Goal: Task Accomplishment & Management: Complete application form

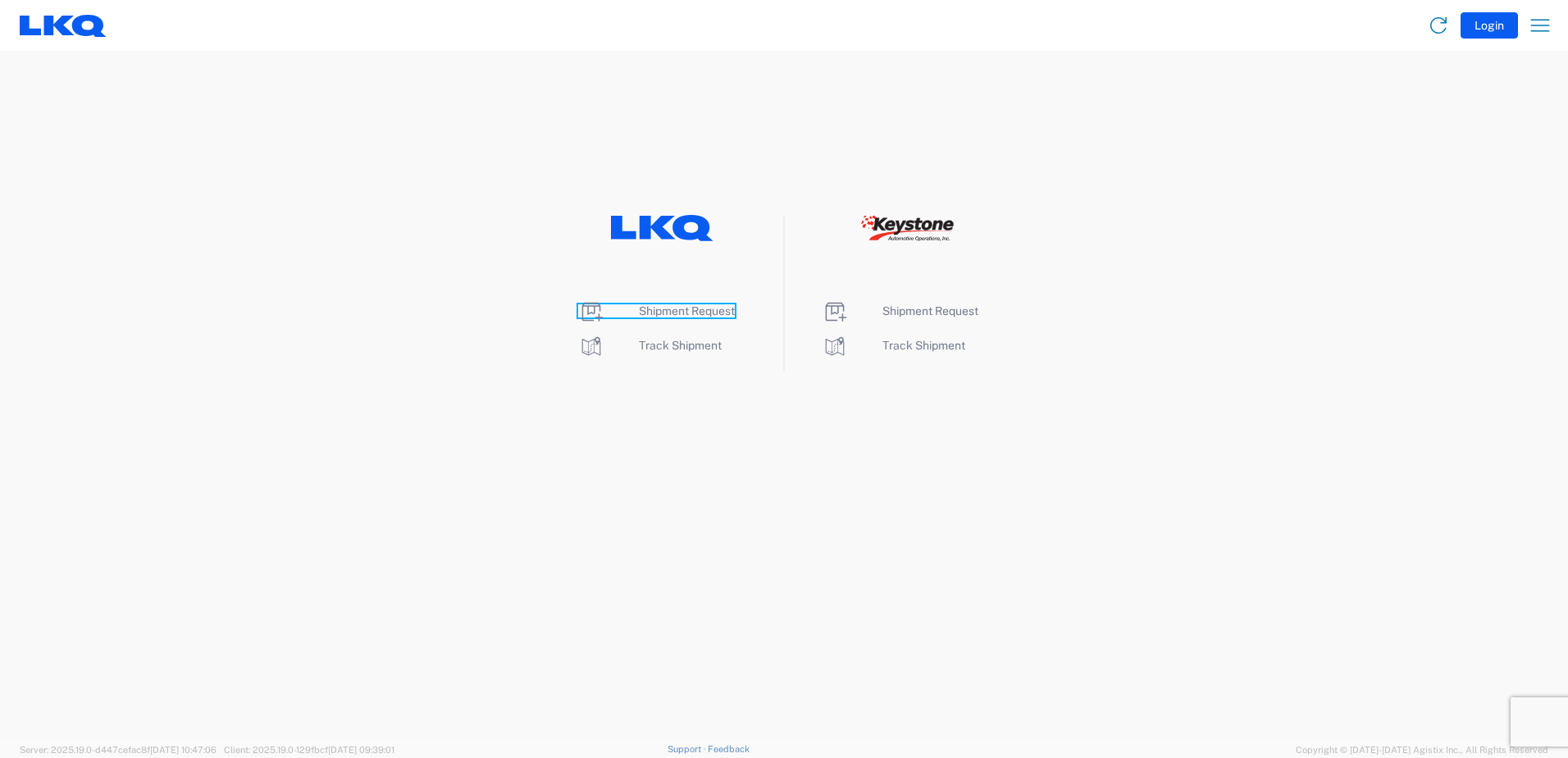
click at [646, 304] on span "Shipment Request" at bounding box center [687, 310] width 96 height 13
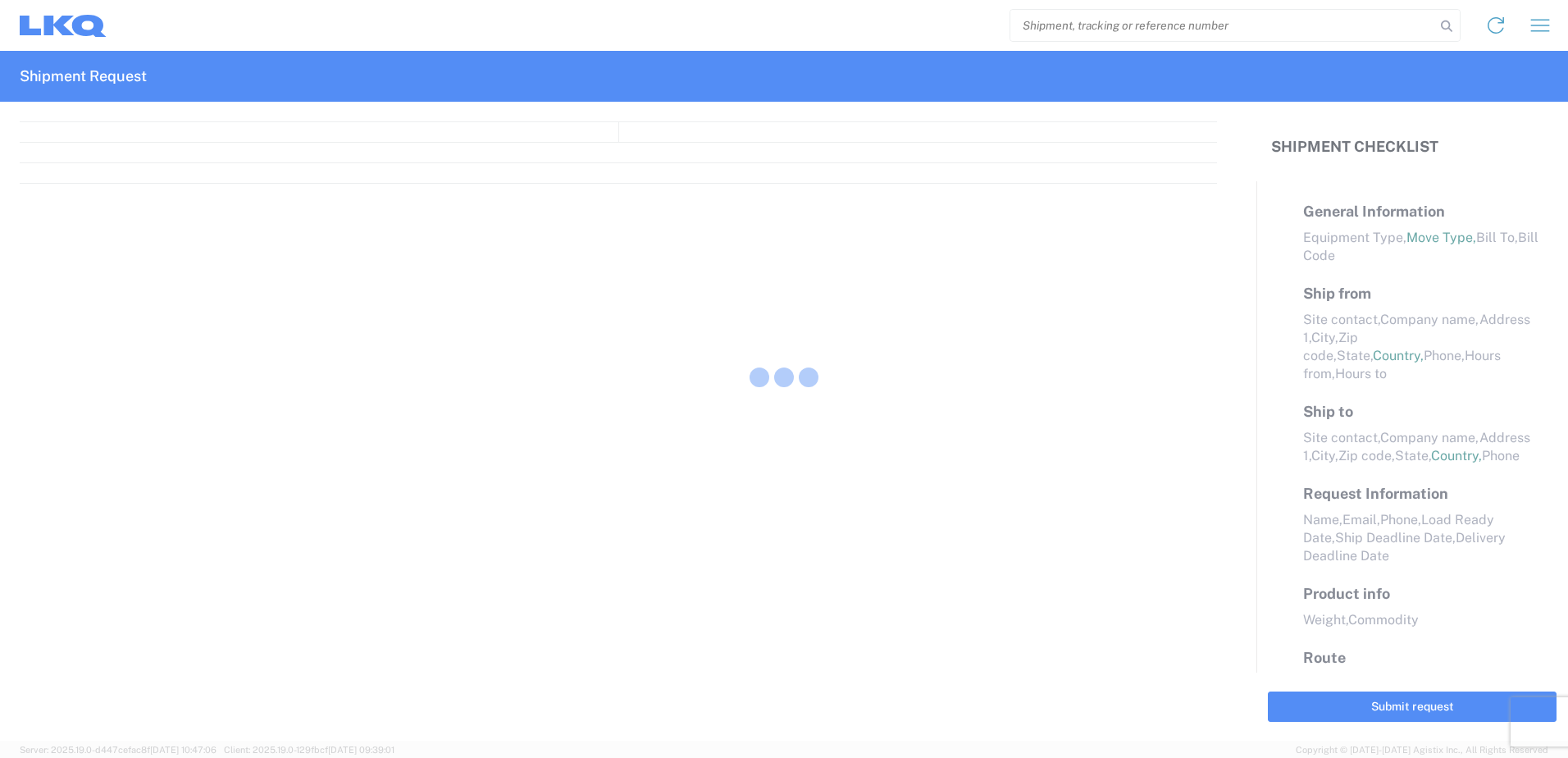
select select "FULL"
select select "LBS"
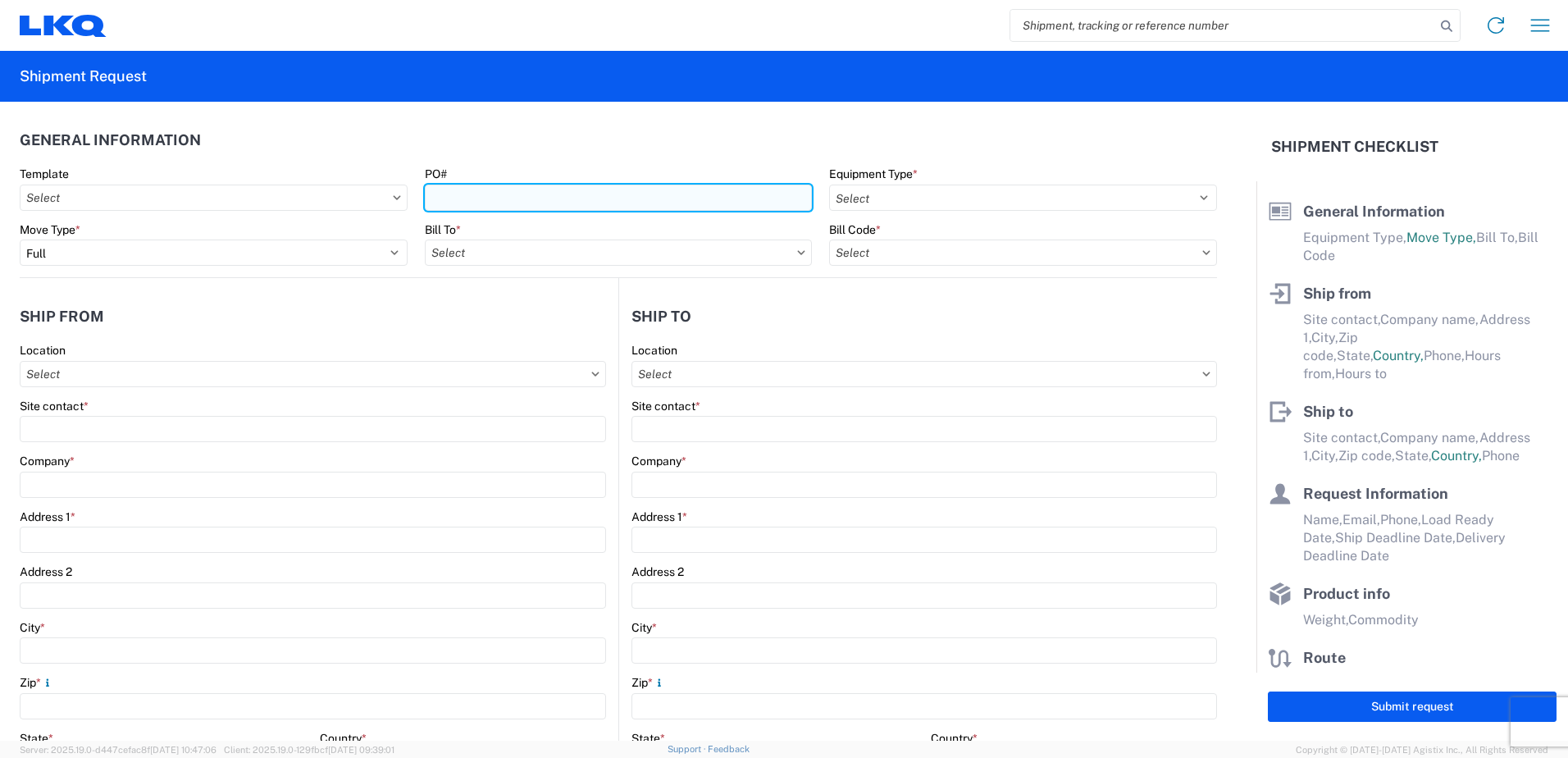
click at [519, 197] on input "PO#" at bounding box center [618, 197] width 388 height 26
type input "965-0139"
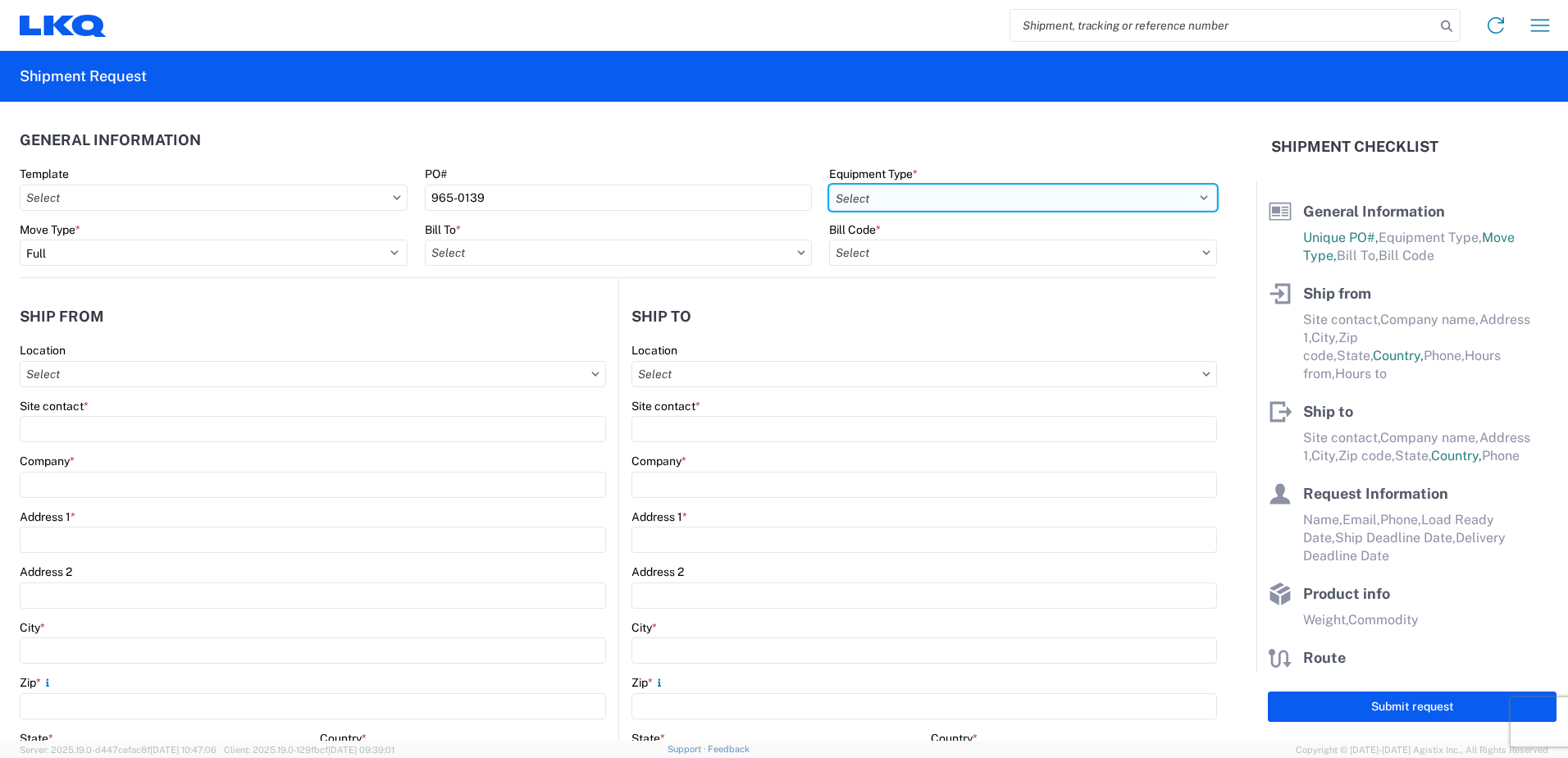
click at [1196, 190] on select "Select 53’ Dry Van Flatbed Dropdeck (van) Lowboy (flatbed) Rail" at bounding box center [1023, 197] width 388 height 26
select select "STDV"
click at [829, 185] on select "Select 53’ Dry Van Flatbed Dropdeck (van) Lowboy (flatbed) Rail" at bounding box center [1023, 197] width 388 height 26
click at [710, 252] on input "text" at bounding box center [618, 252] width 388 height 26
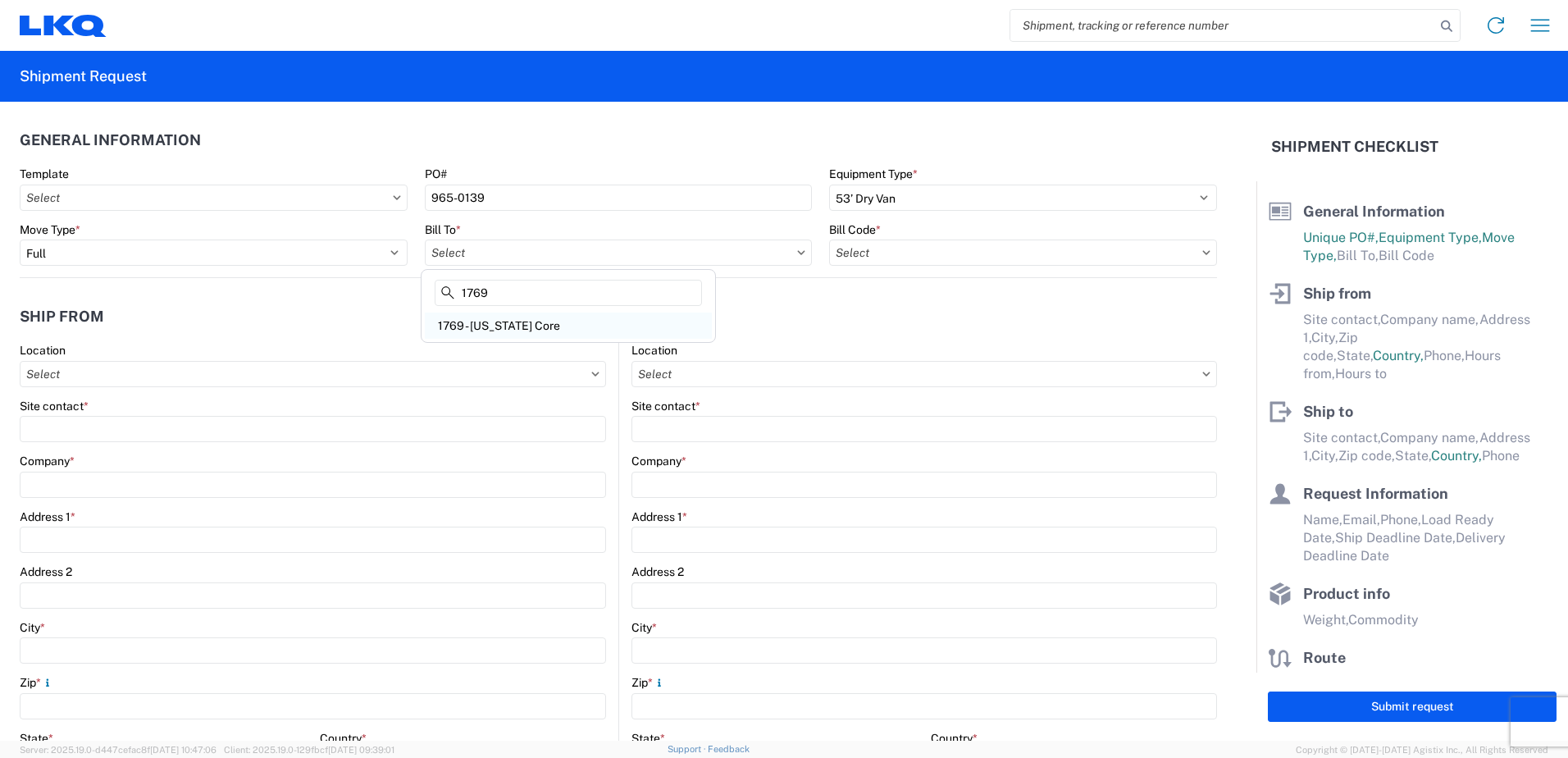
type input "1769"
click at [535, 325] on div "1769 - [US_STATE] Core" at bounding box center [568, 326] width 287 height 26
type input "1769 - [US_STATE] Core"
click at [1202, 251] on icon at bounding box center [1206, 252] width 8 height 5
click at [1202, 250] on icon at bounding box center [1206, 252] width 8 height 5
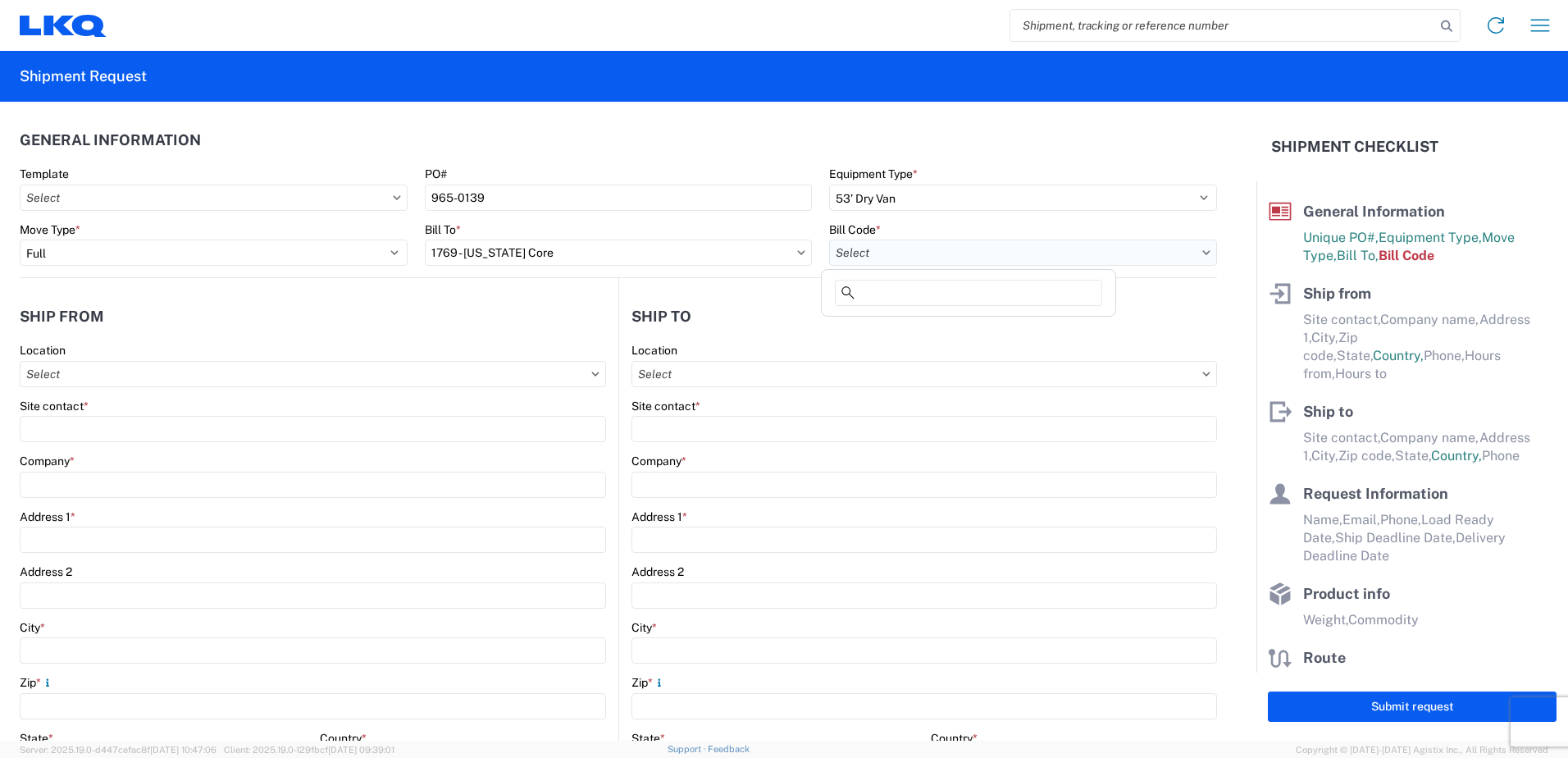
click at [1044, 252] on input "text" at bounding box center [1023, 252] width 388 height 26
type input "1769"
click at [1023, 322] on div "1769-1300-50180-0000 - 1769 Freight In - Cores" at bounding box center [969, 326] width 287 height 26
type input "1769-1300-50180-0000 - 1769 Freight In - Cores"
click at [320, 370] on input "text" at bounding box center [313, 374] width 586 height 26
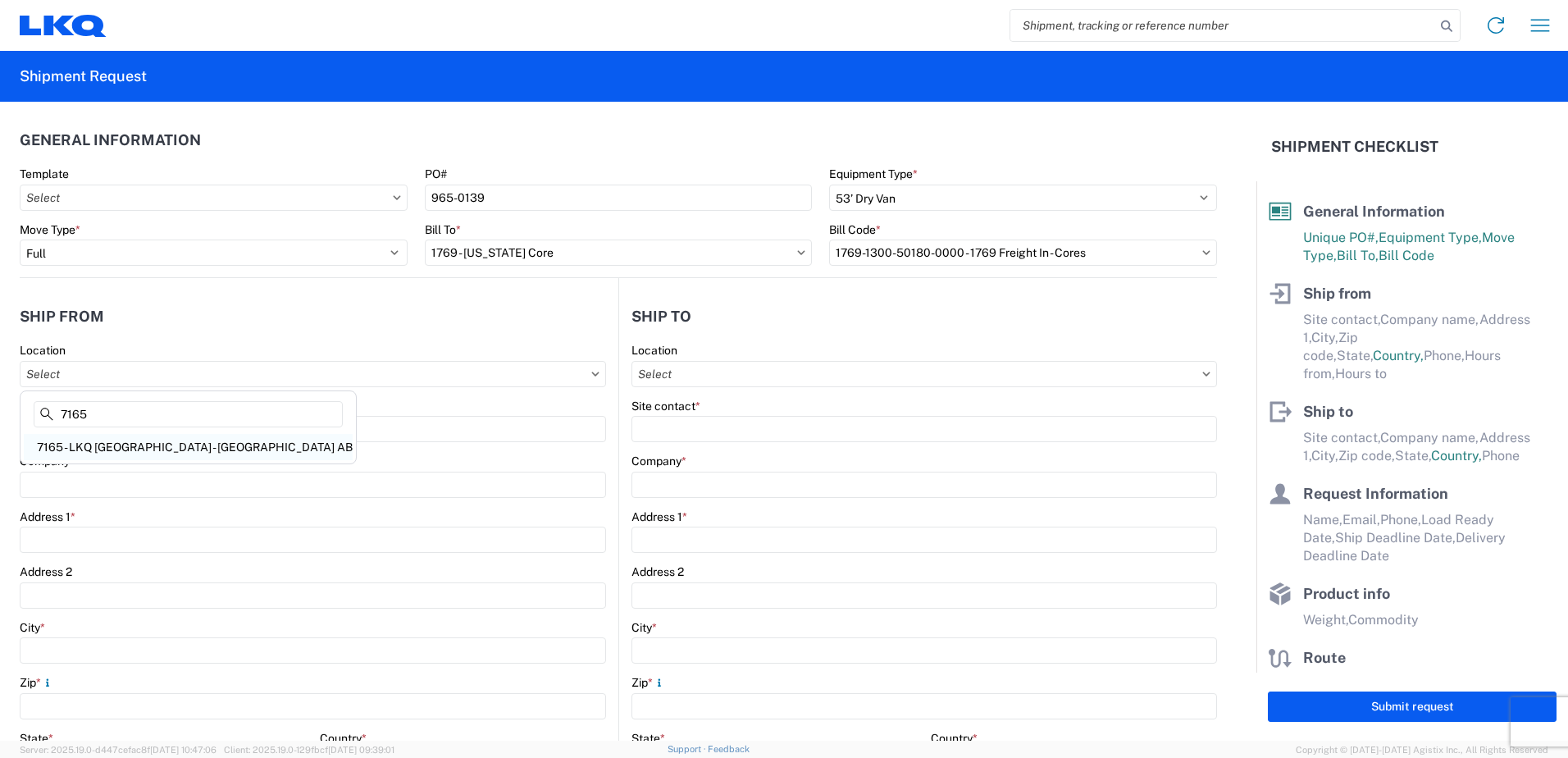
type input "7165"
click at [200, 442] on div "7165 - LKQ [GEOGRAPHIC_DATA] - [GEOGRAPHIC_DATA] AB" at bounding box center [188, 447] width 329 height 26
type input "7165 - LKQ [GEOGRAPHIC_DATA] - [GEOGRAPHIC_DATA] AB"
type input "LKQ Corporation"
type input "[STREET_ADDRESS]"
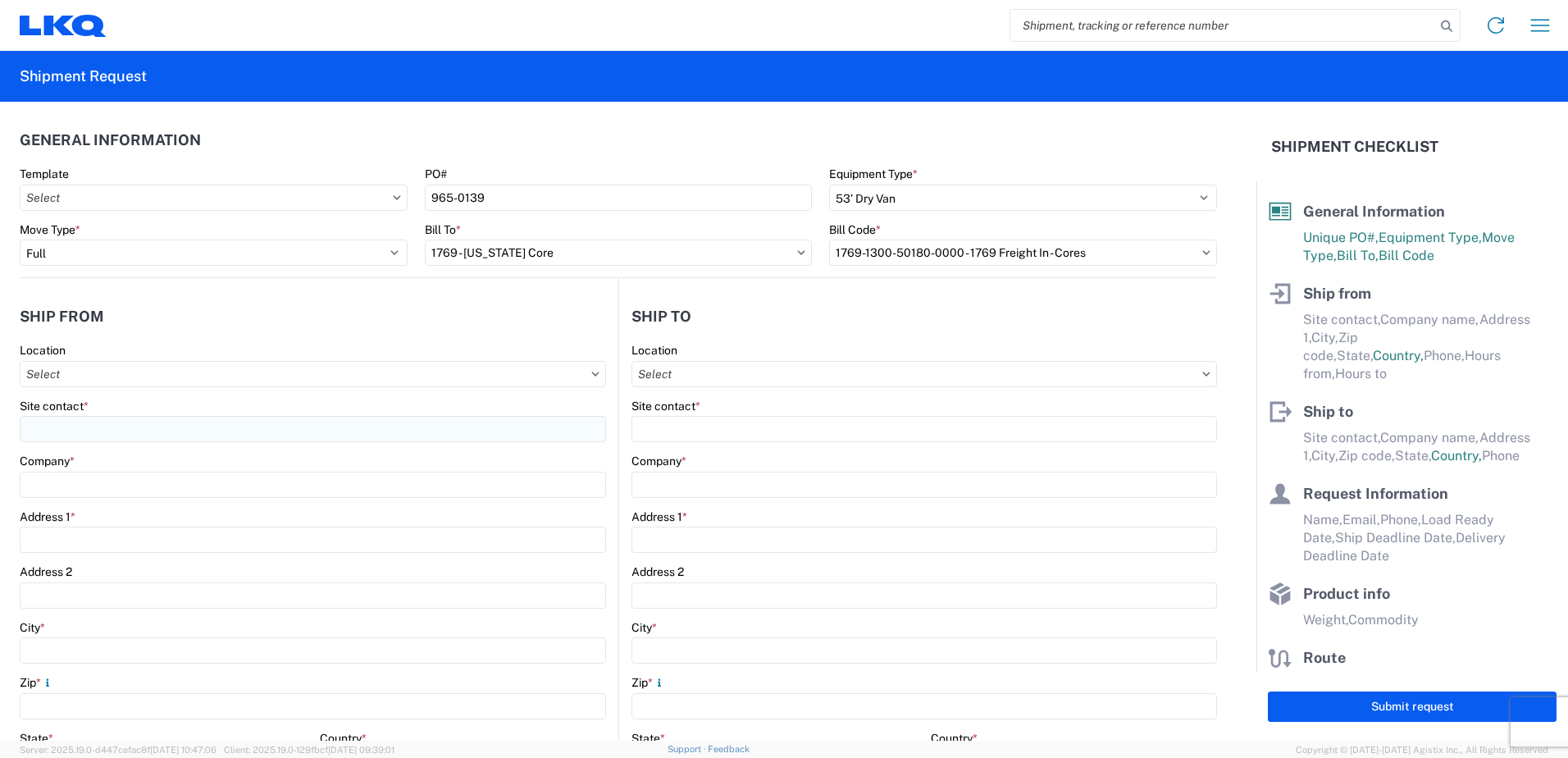
type input "Ponoka"
type input "T4J1R4"
select select
select select "CA"
type input "07:00"
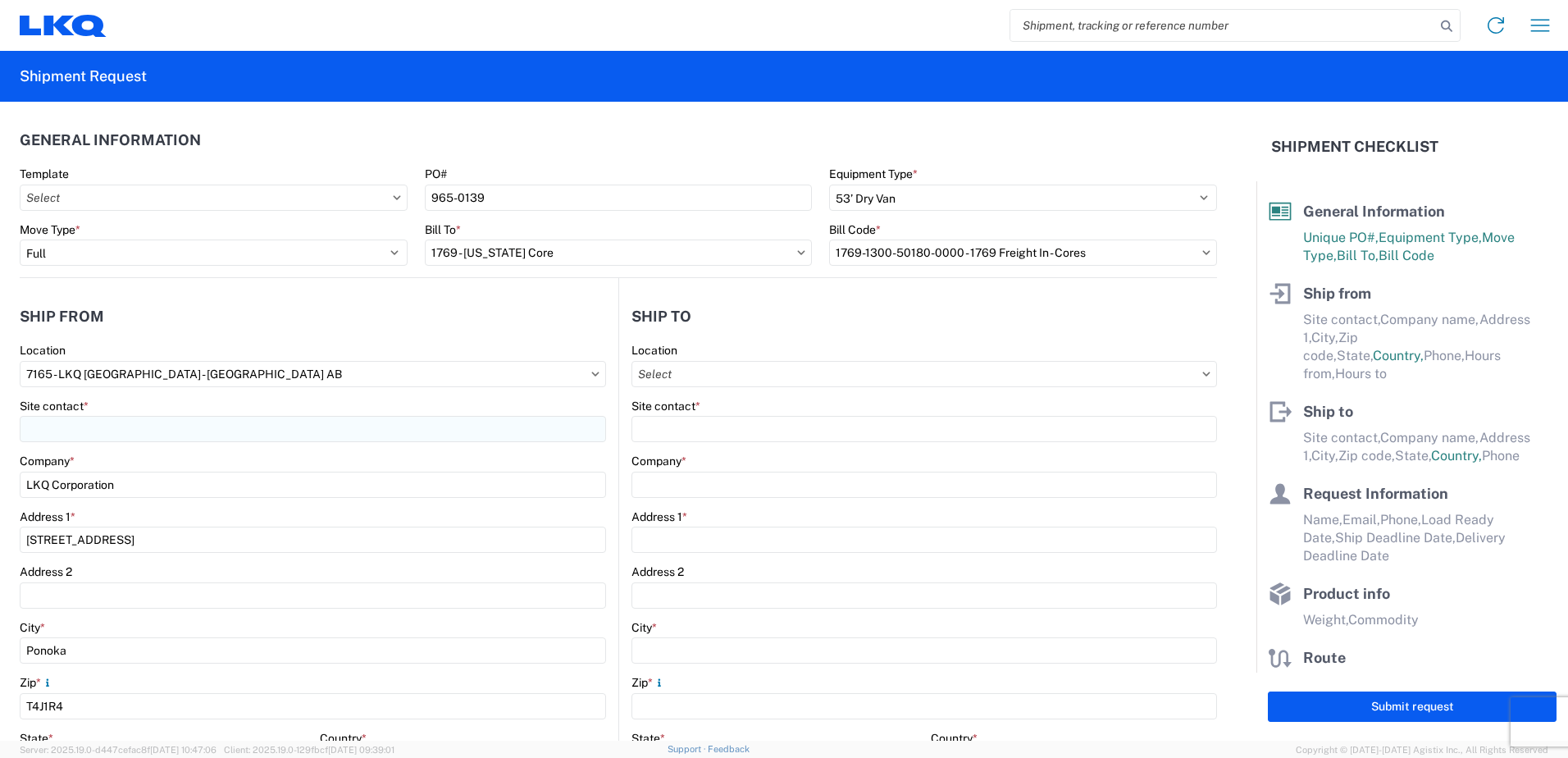
type input "17:00"
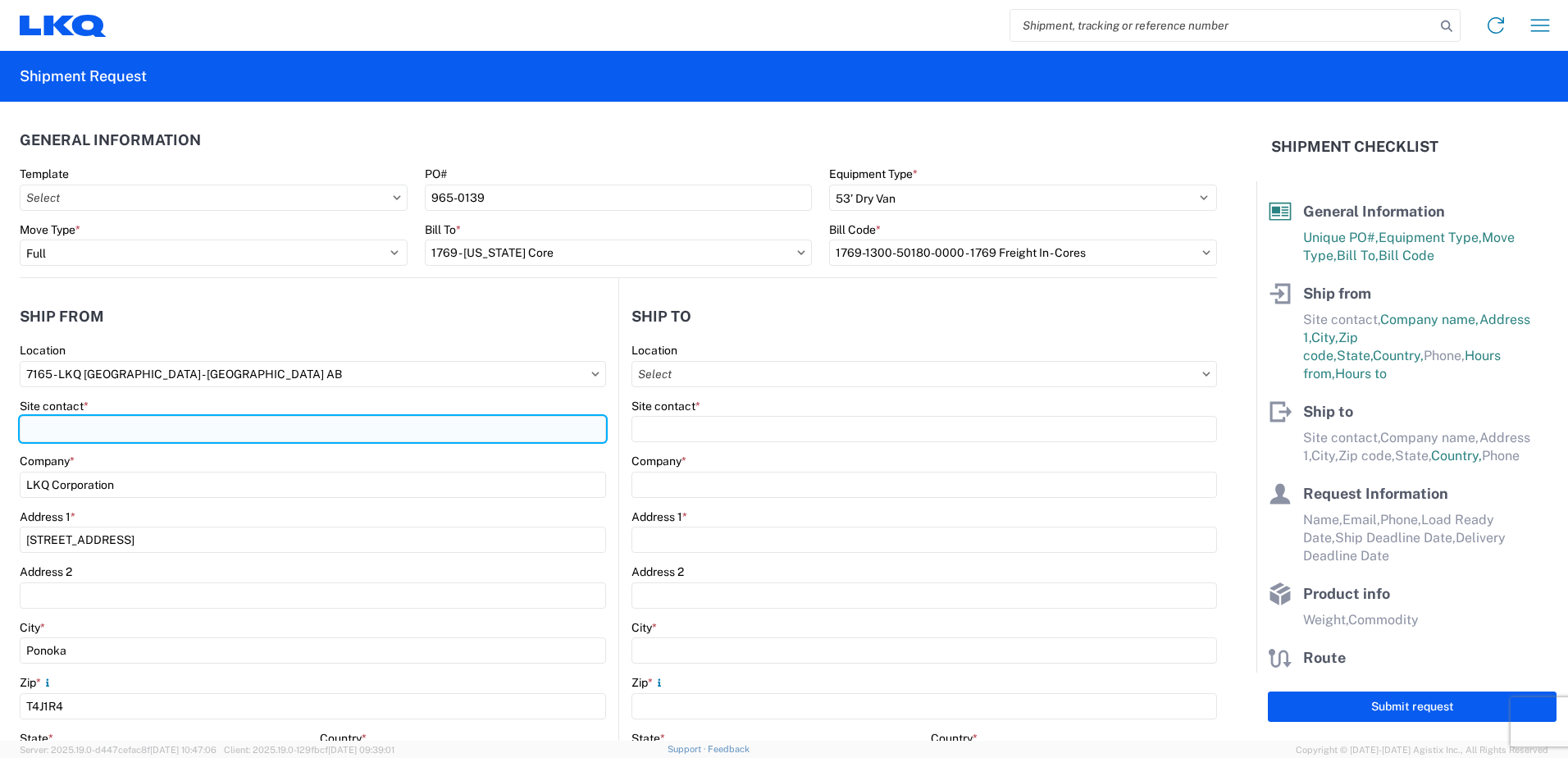
click at [180, 423] on input "Site contact *" at bounding box center [313, 429] width 586 height 26
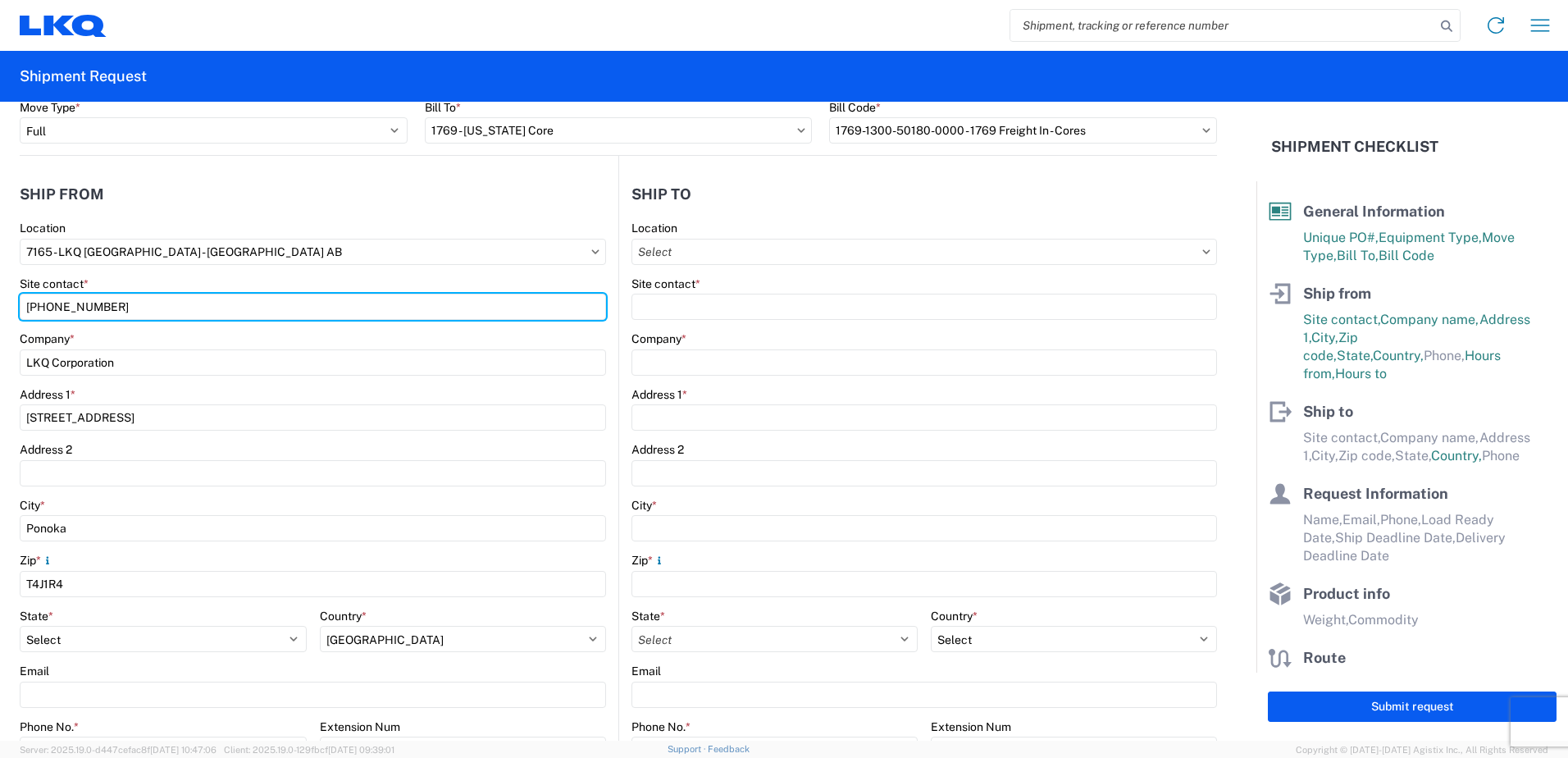
scroll to position [165, 0]
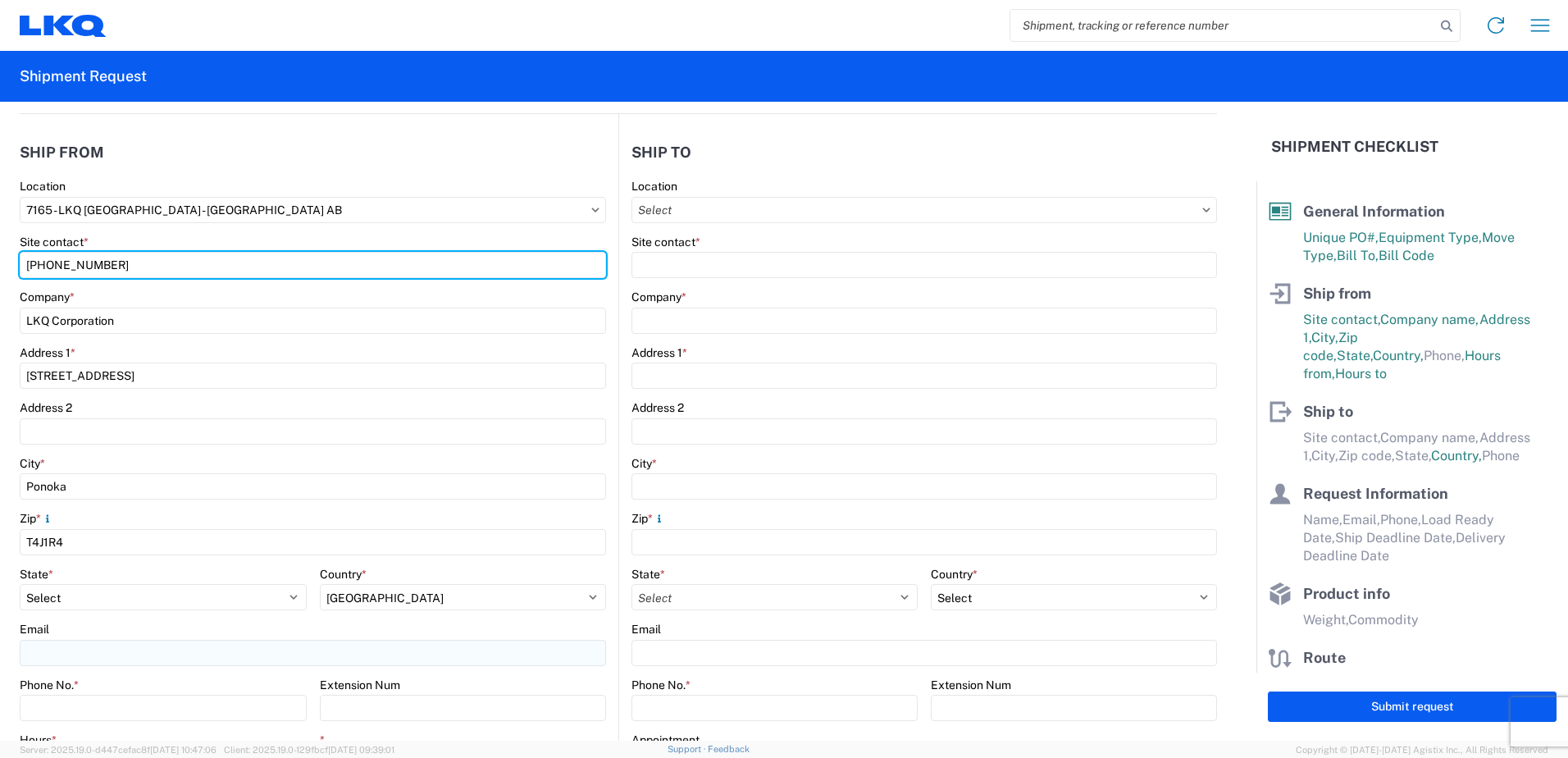
type input "[PHONE_NUMBER]"
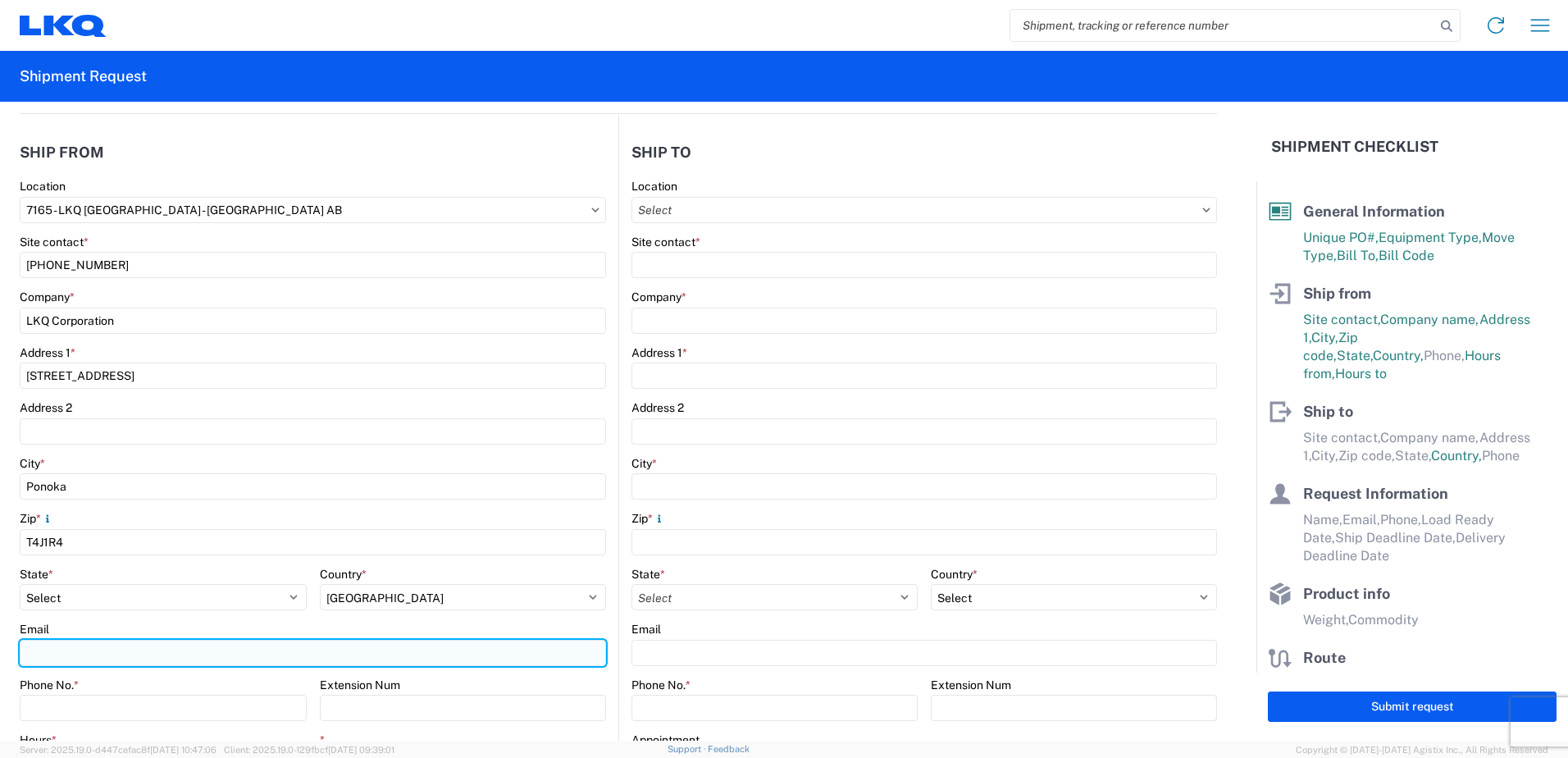
click at [72, 653] on input "Email" at bounding box center [313, 653] width 586 height 26
type input "[EMAIL_ADDRESS][DOMAIN_NAME]"
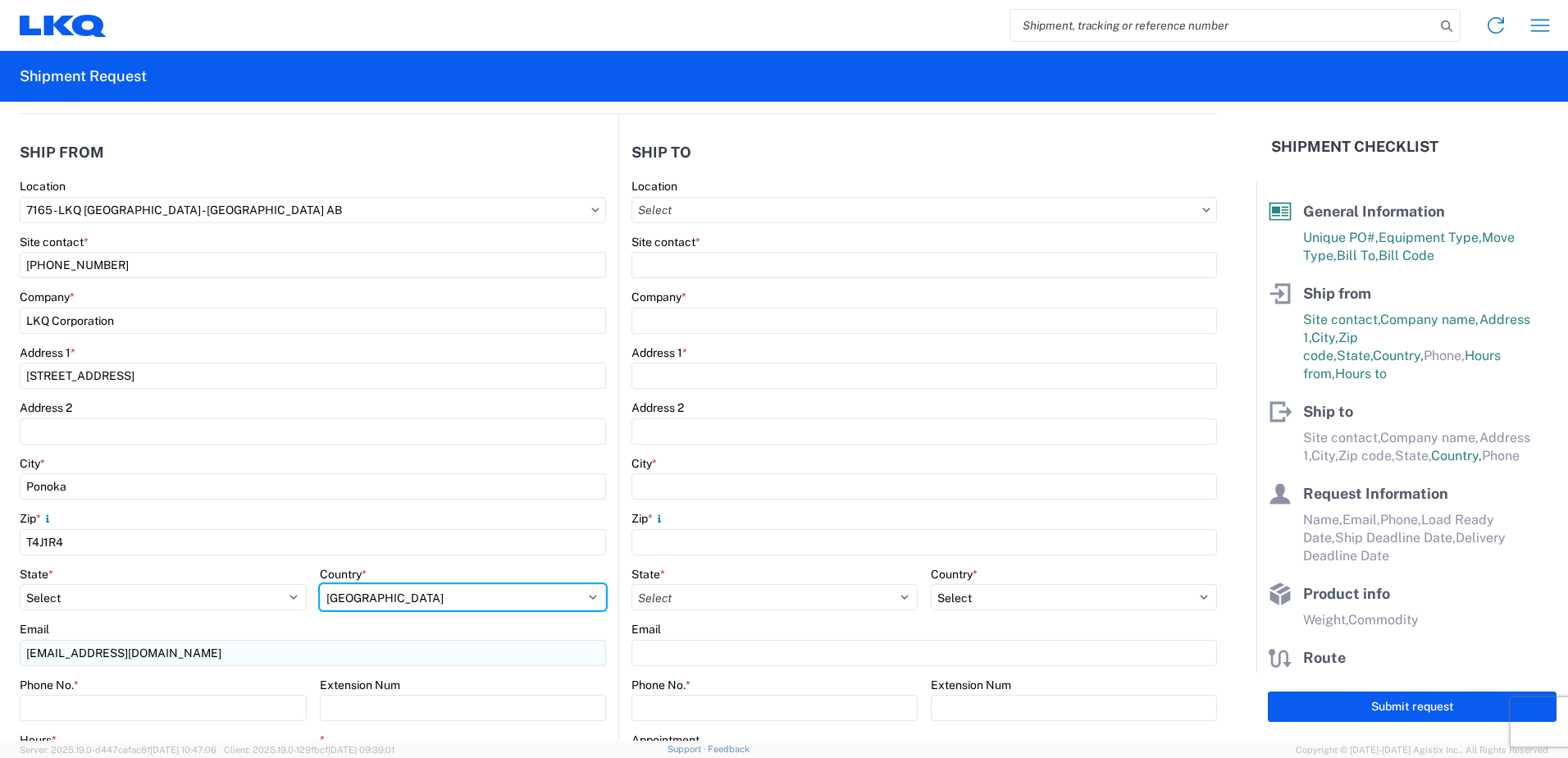
select select "US"
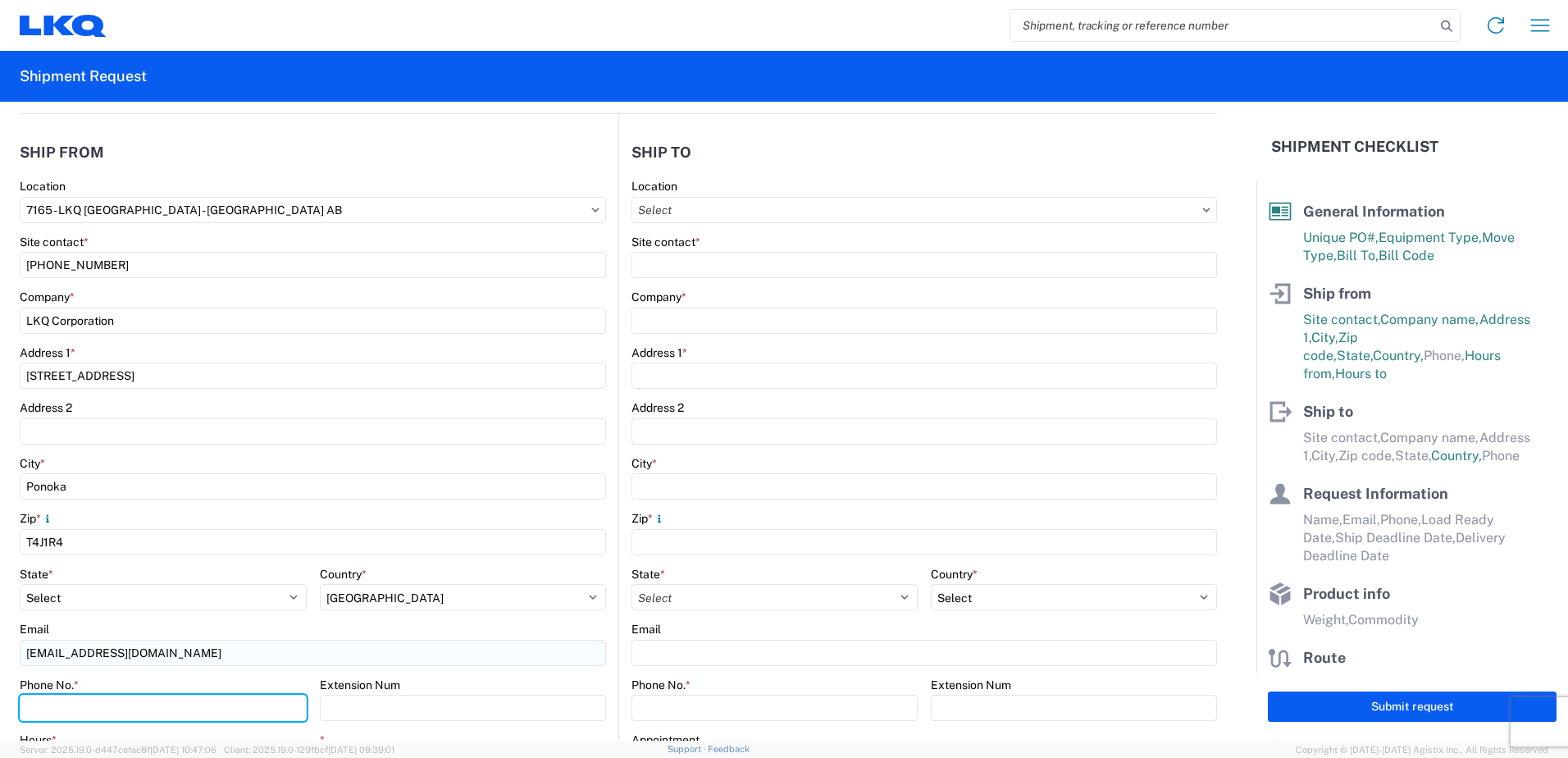
type input "4037835189"
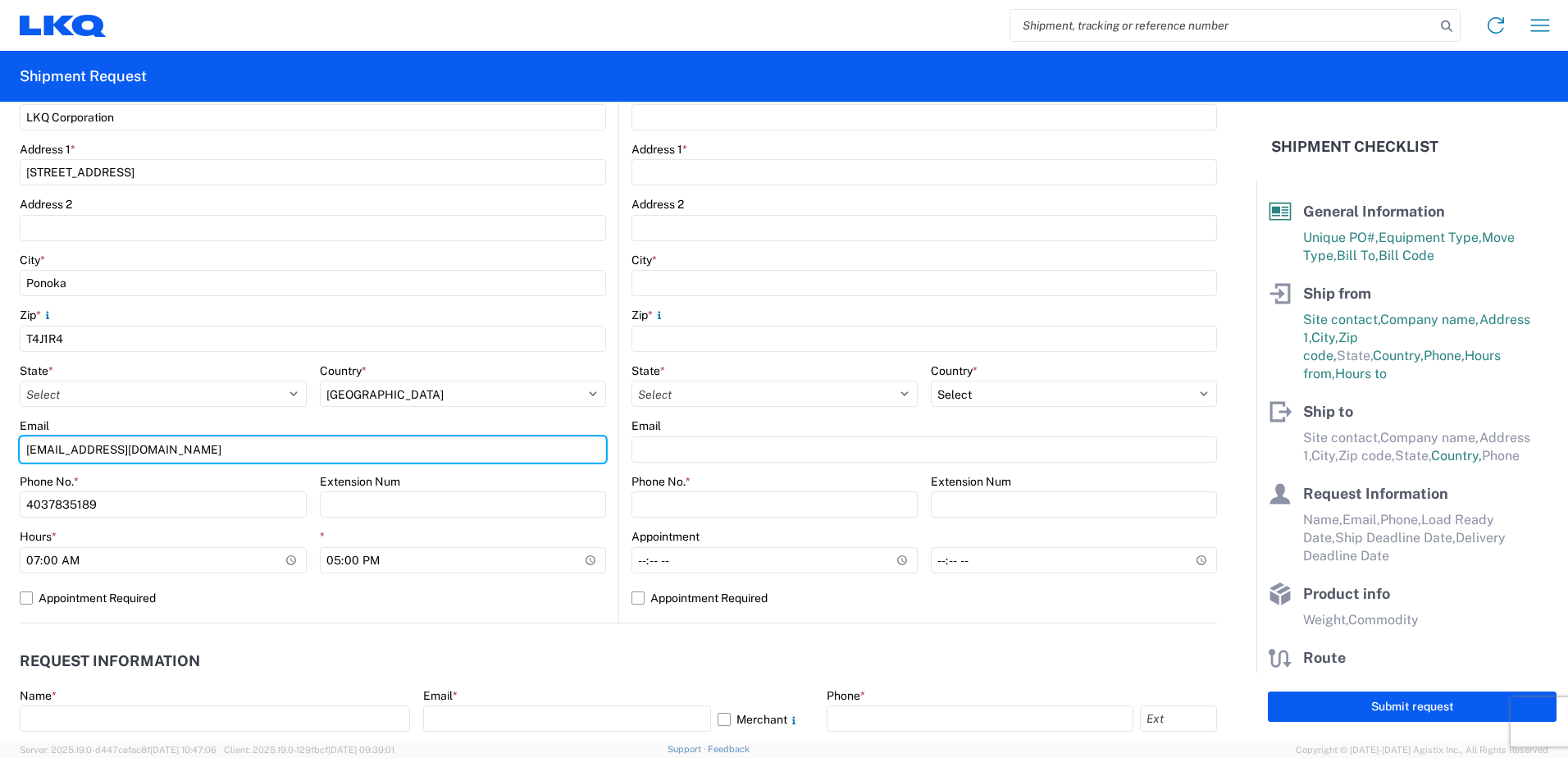
scroll to position [410, 0]
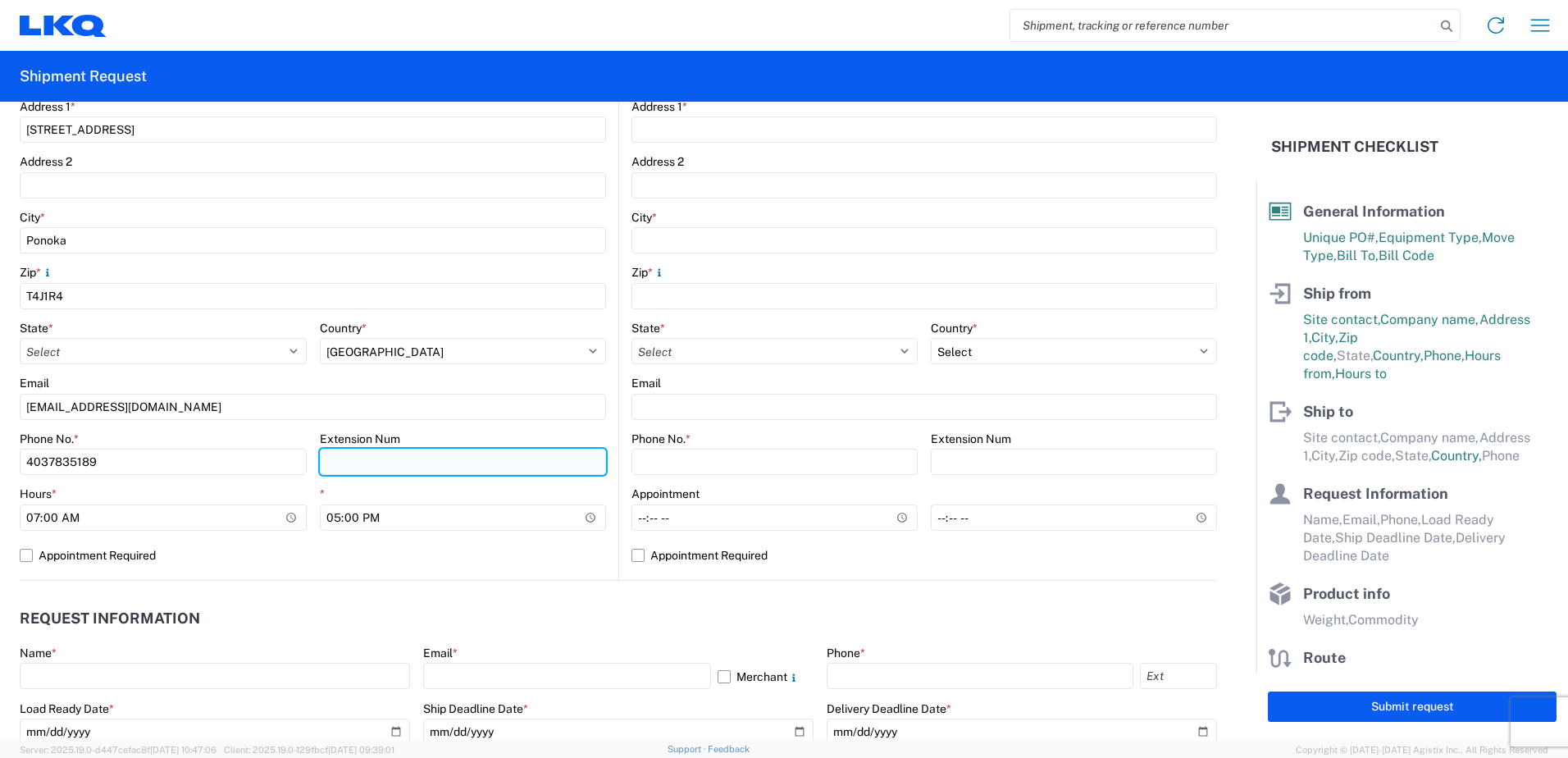
click at [450, 468] on input "Extension Num" at bounding box center [464, 462] width 287 height 26
type input "3305"
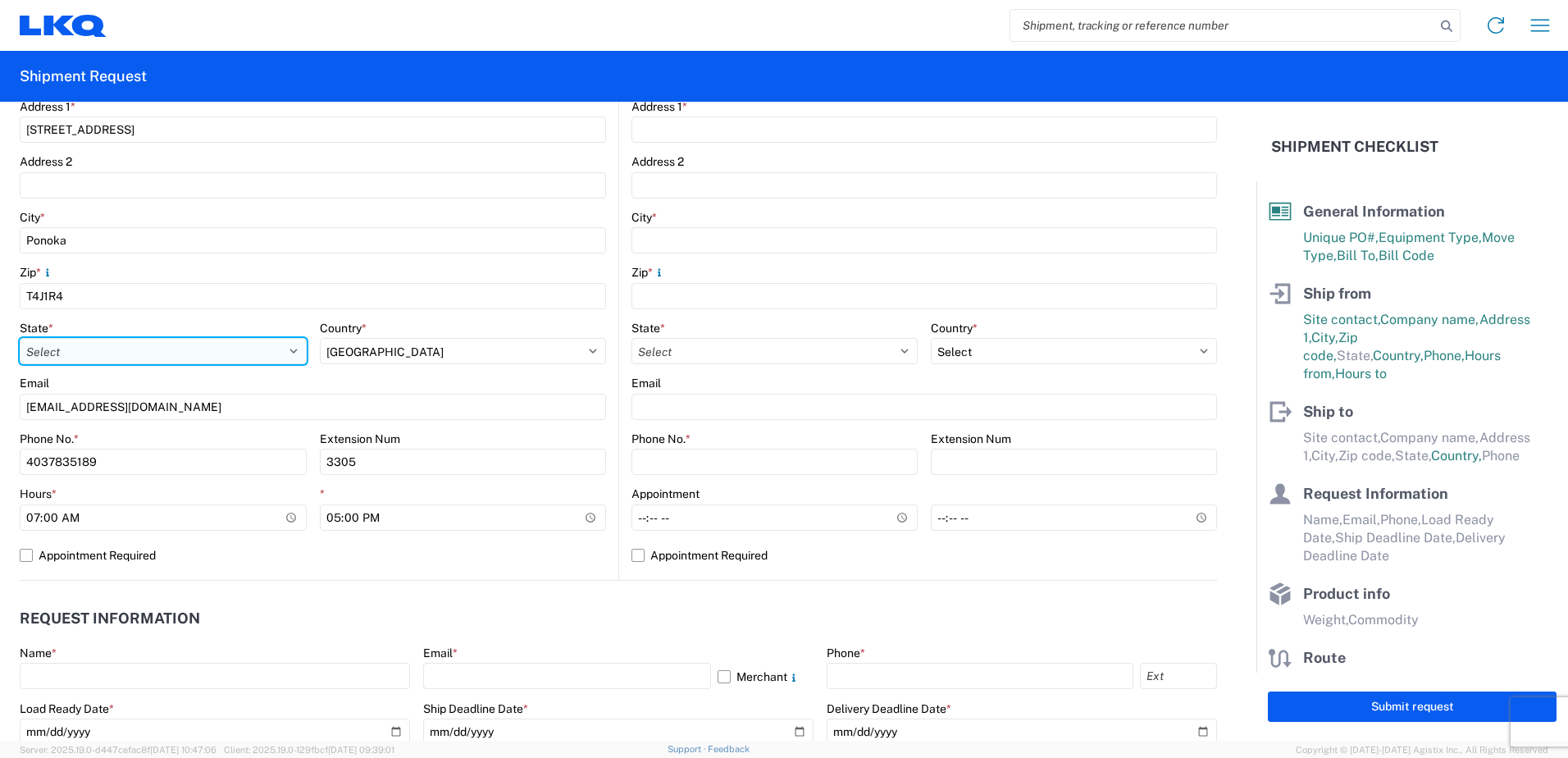
click at [294, 348] on select "Select [US_STATE] [US_STATE] [US_STATE] [US_STATE] Armed Forces Americas Armed …" at bounding box center [163, 351] width 287 height 26
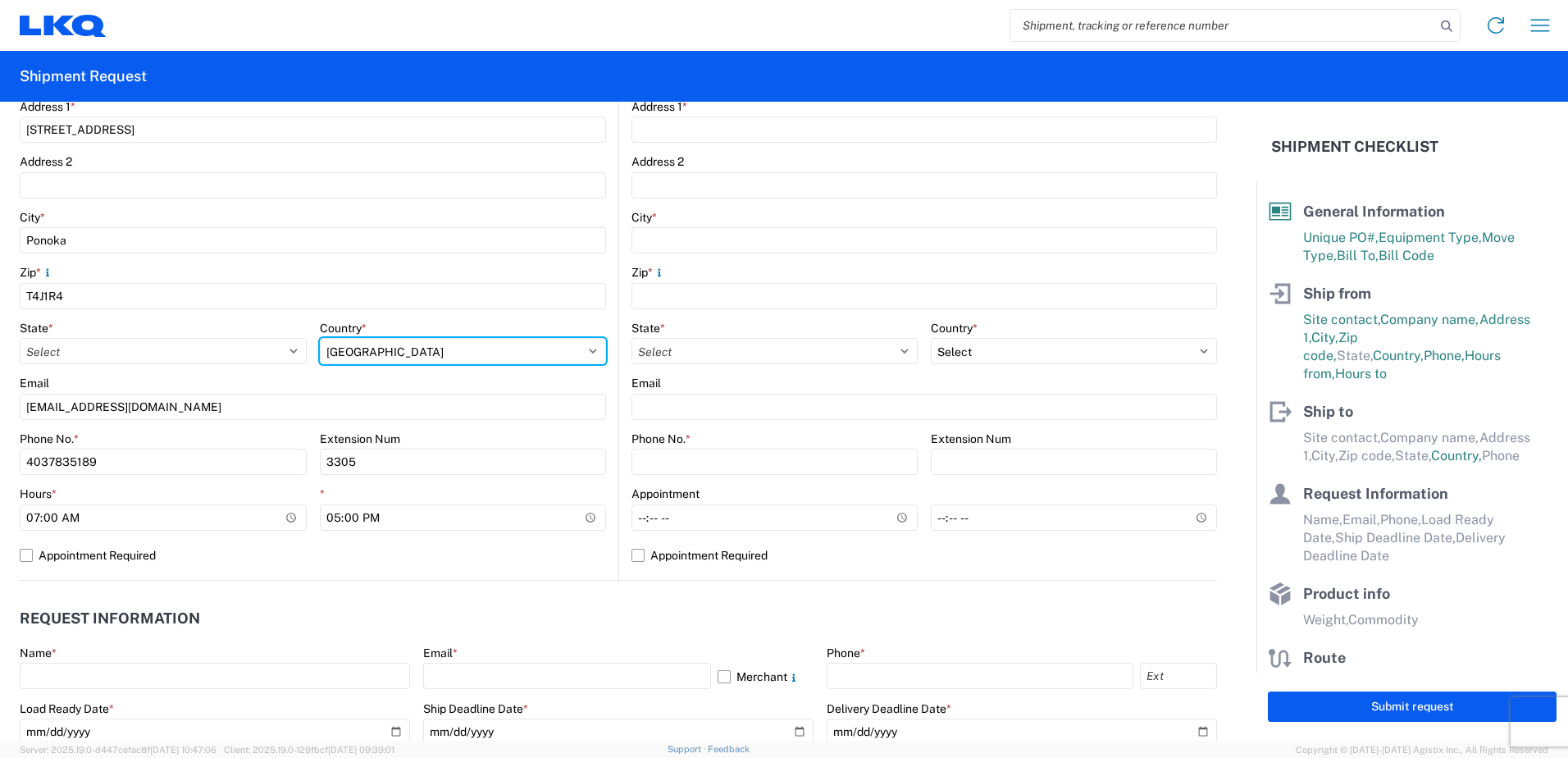
click at [582, 351] on div "Country * Select [GEOGRAPHIC_DATA] [GEOGRAPHIC_DATA] [GEOGRAPHIC_DATA] [GEOGRAP…" at bounding box center [464, 343] width 287 height 44
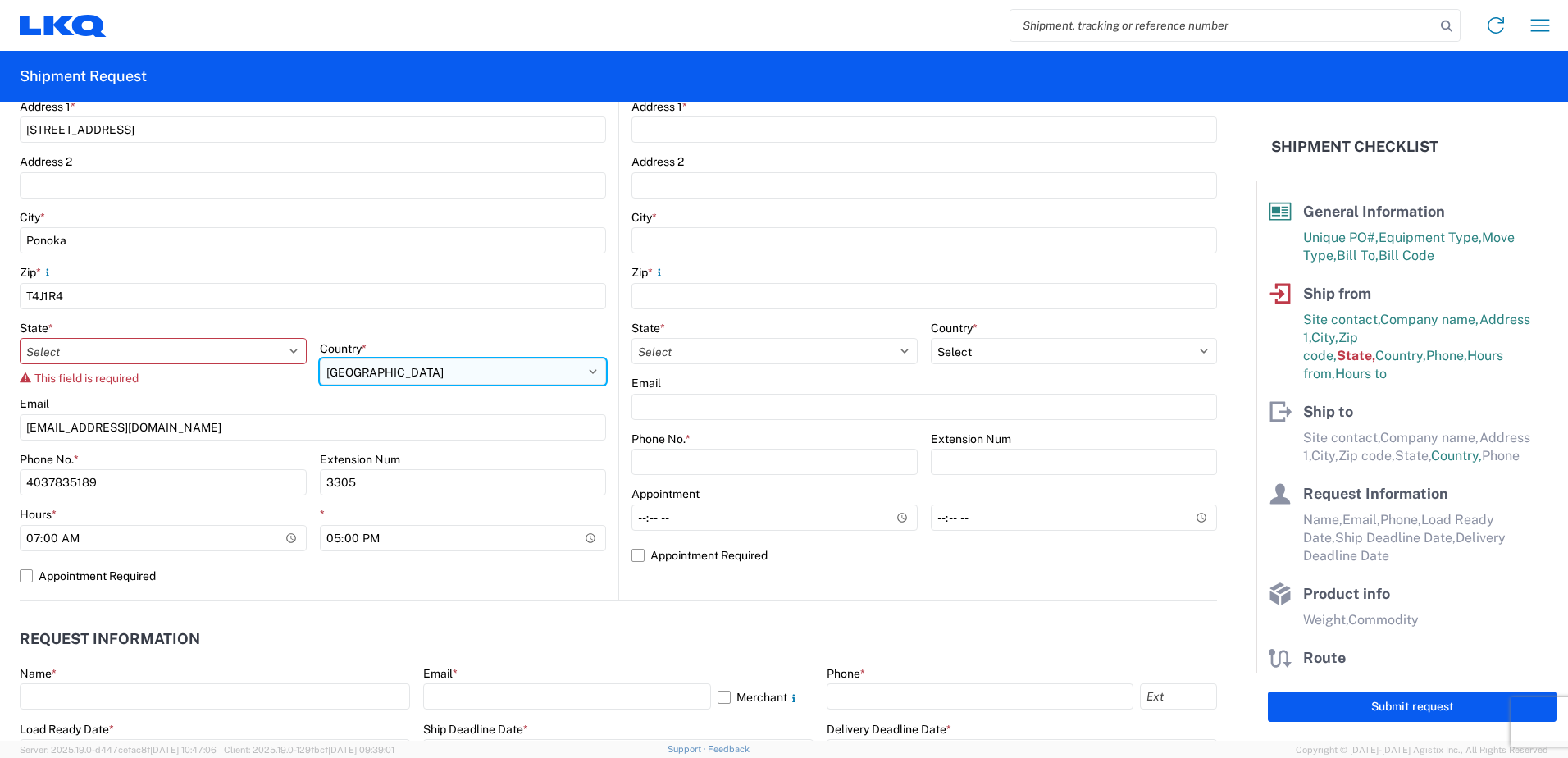
select select "CA"
click at [320, 359] on select "Select [GEOGRAPHIC_DATA] [GEOGRAPHIC_DATA] [GEOGRAPHIC_DATA] [GEOGRAPHIC_DATA] …" at bounding box center [464, 372] width 287 height 26
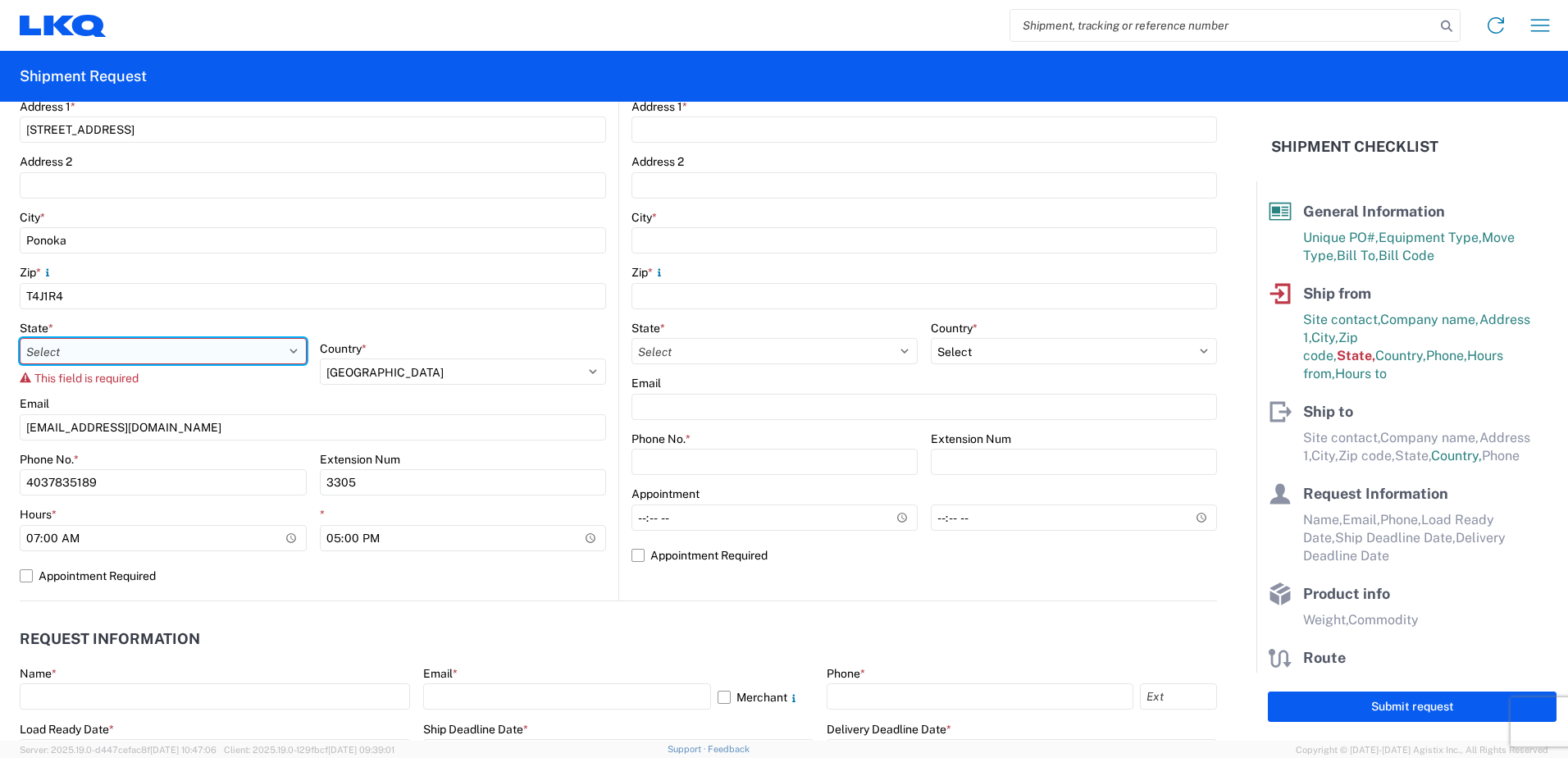
click at [289, 348] on select "Select [GEOGRAPHIC_DATA] [GEOGRAPHIC_DATA] [GEOGRAPHIC_DATA] [GEOGRAPHIC_DATA] …" at bounding box center [163, 351] width 287 height 26
select select "AB"
click at [20, 338] on select "Select [GEOGRAPHIC_DATA] [GEOGRAPHIC_DATA] [GEOGRAPHIC_DATA] [GEOGRAPHIC_DATA] …" at bounding box center [163, 351] width 287 height 26
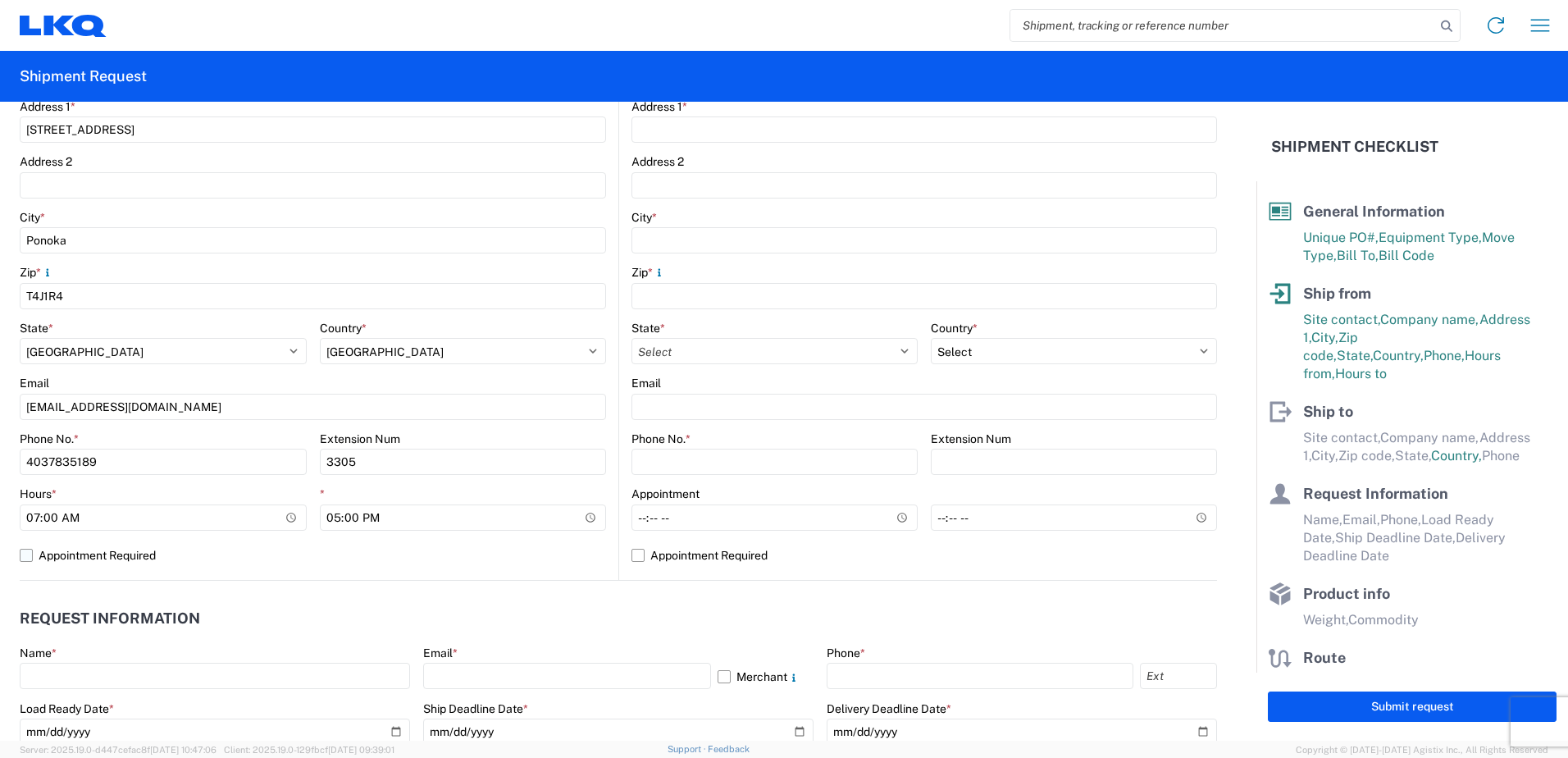
click at [25, 554] on label "Appointment Required" at bounding box center [313, 556] width 586 height 26
click at [0, 0] on input "Appointment Required" at bounding box center [0, 0] width 0 height 0
select select "CA"
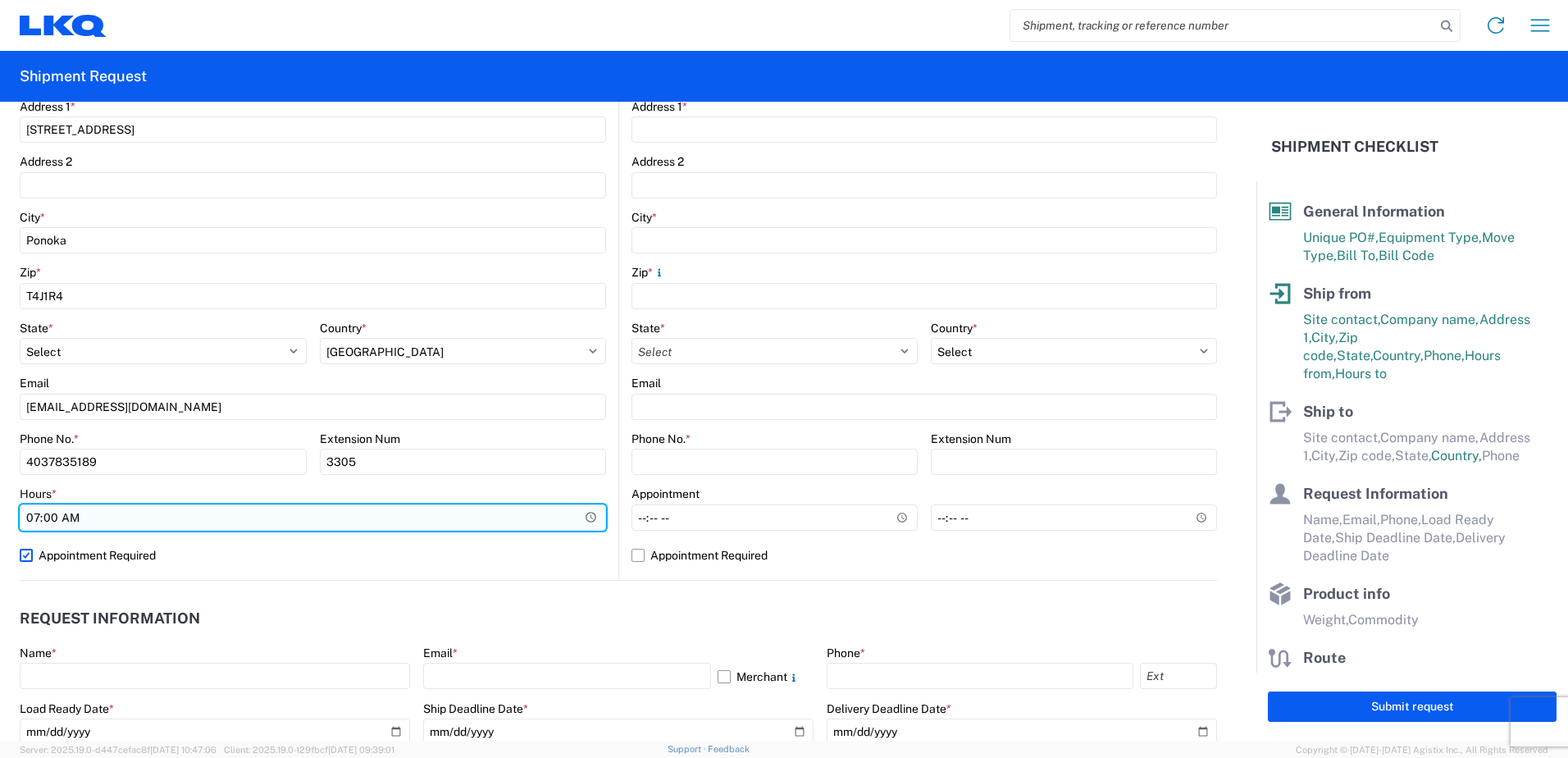
click at [35, 510] on input "07:00" at bounding box center [313, 518] width 586 height 26
type input "08:30"
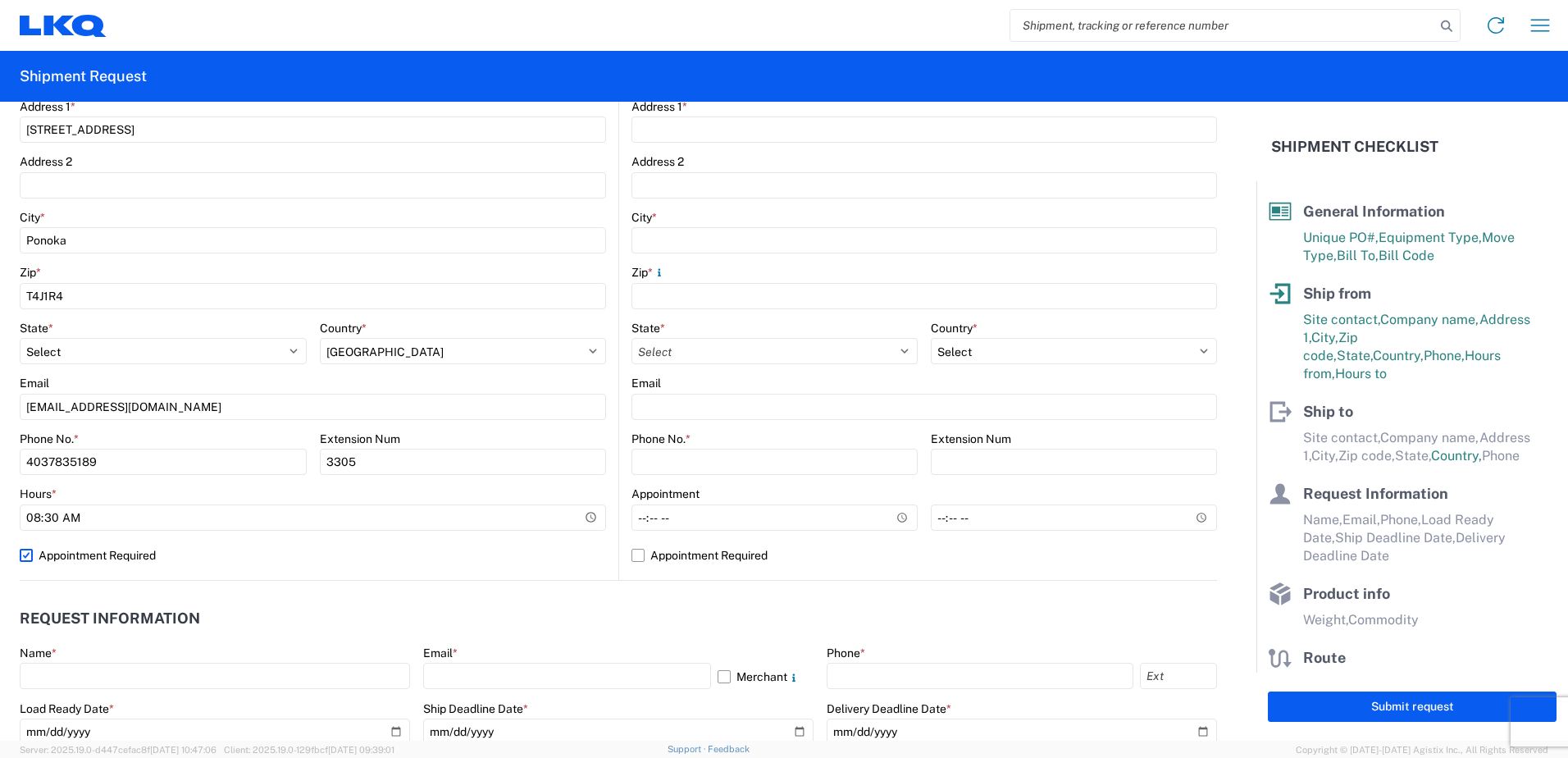
click at [259, 486] on agx-form-control-wrapper-v2 "Phone No. * [PHONE_NUMBER]" at bounding box center [163, 460] width 287 height 56
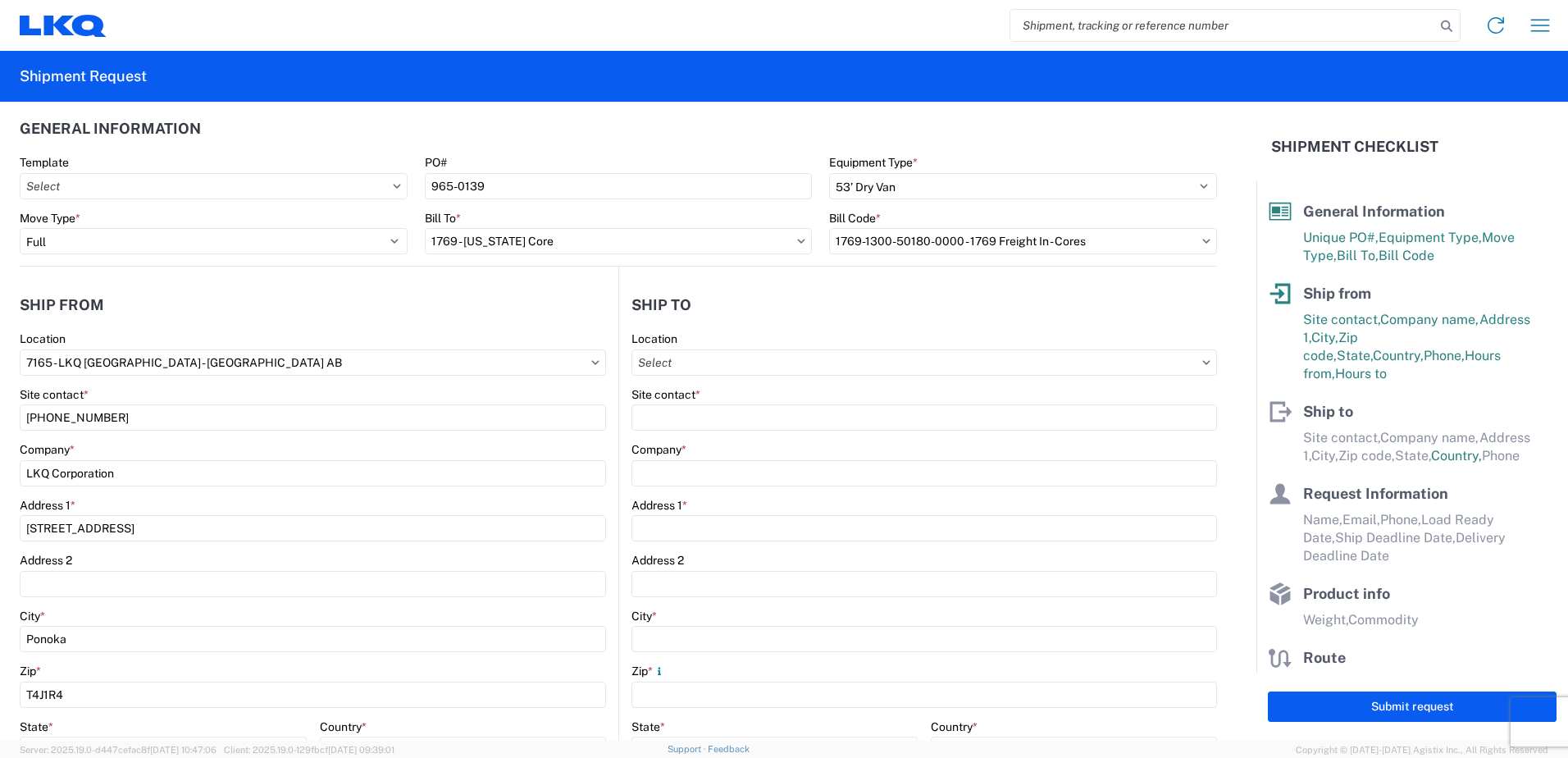
scroll to position [0, 0]
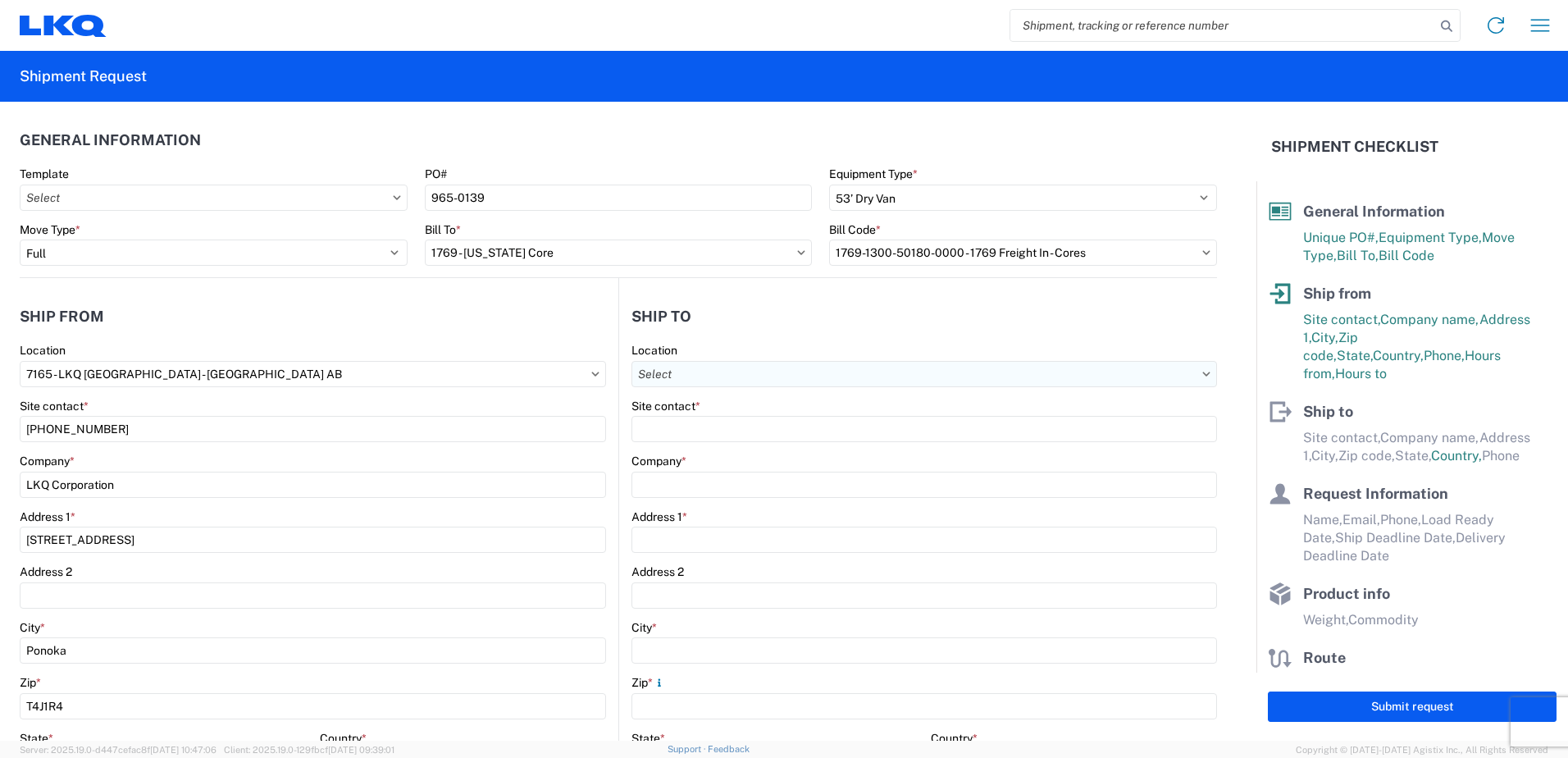
click at [1025, 372] on input "text" at bounding box center [925, 374] width 586 height 26
type input "1769"
click at [743, 452] on div "1769 - [US_STATE] Core" at bounding box center [774, 447] width 287 height 26
type input "1769 - [US_STATE] Core"
type input "LKQ Corporation"
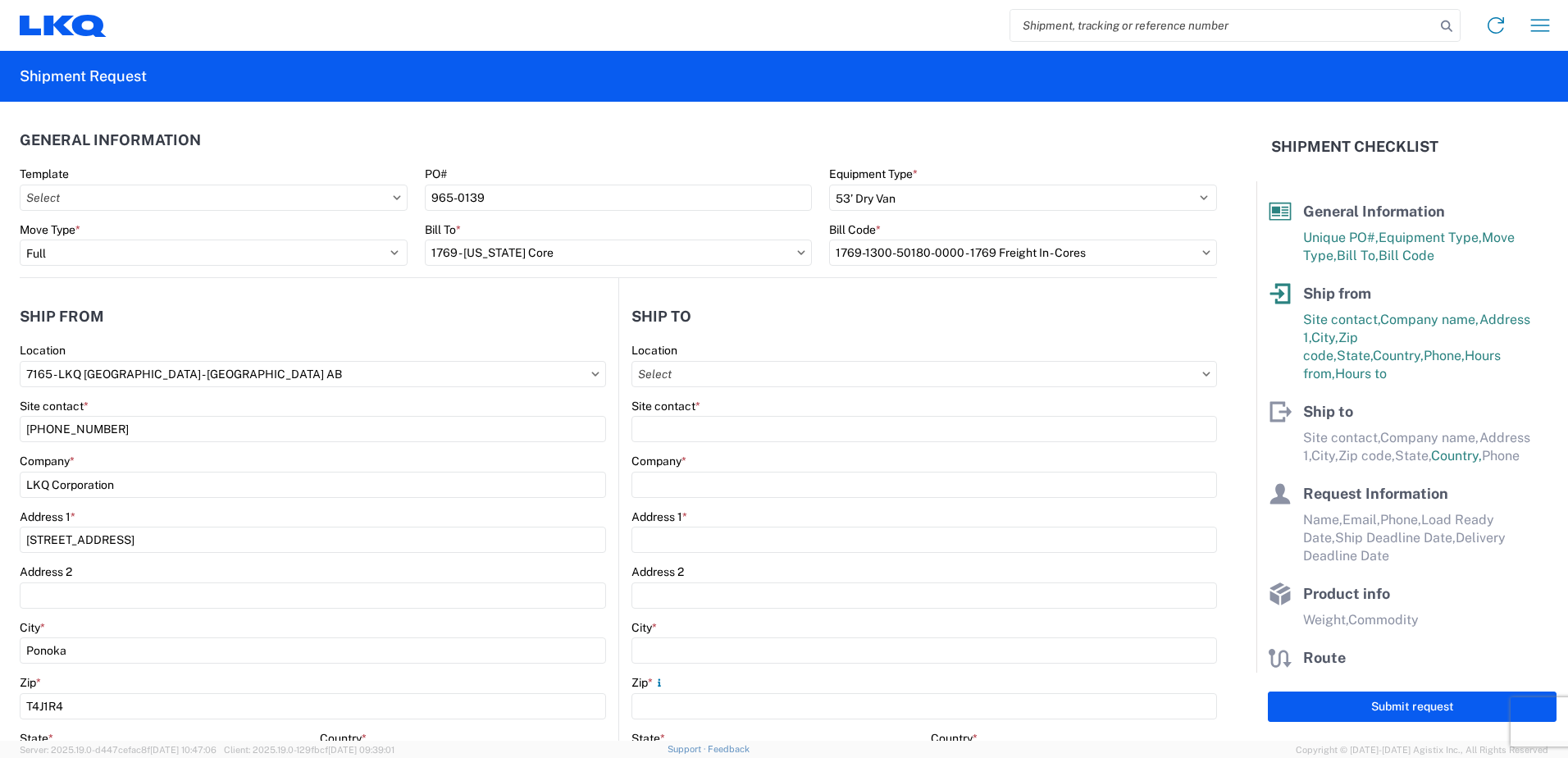
type input "[STREET_ADDRESS][PERSON_NAME]"
type input "[GEOGRAPHIC_DATA]"
type input "91761"
select select "US"
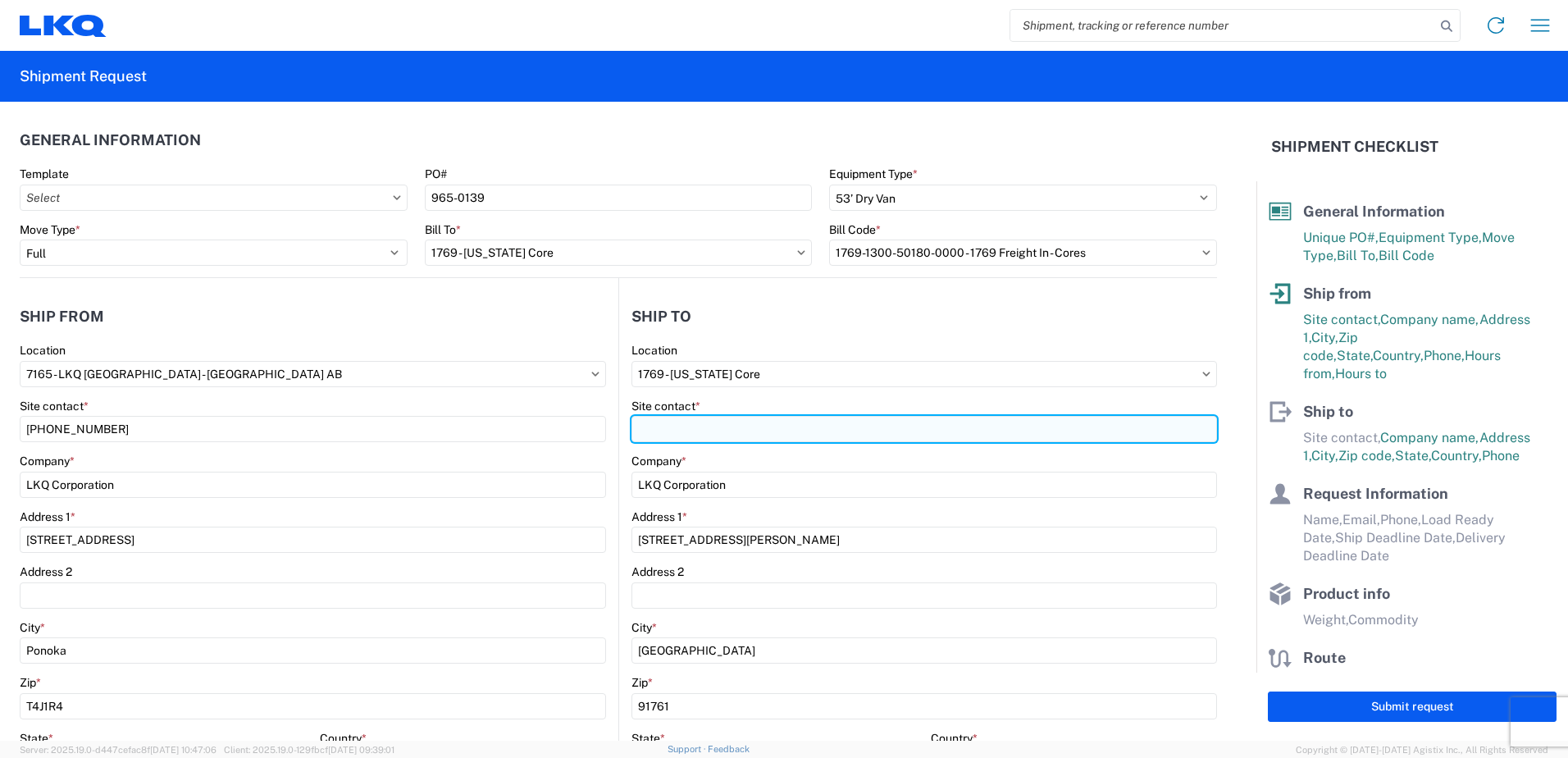
click at [699, 429] on input "Site contact *" at bounding box center [925, 429] width 586 height 26
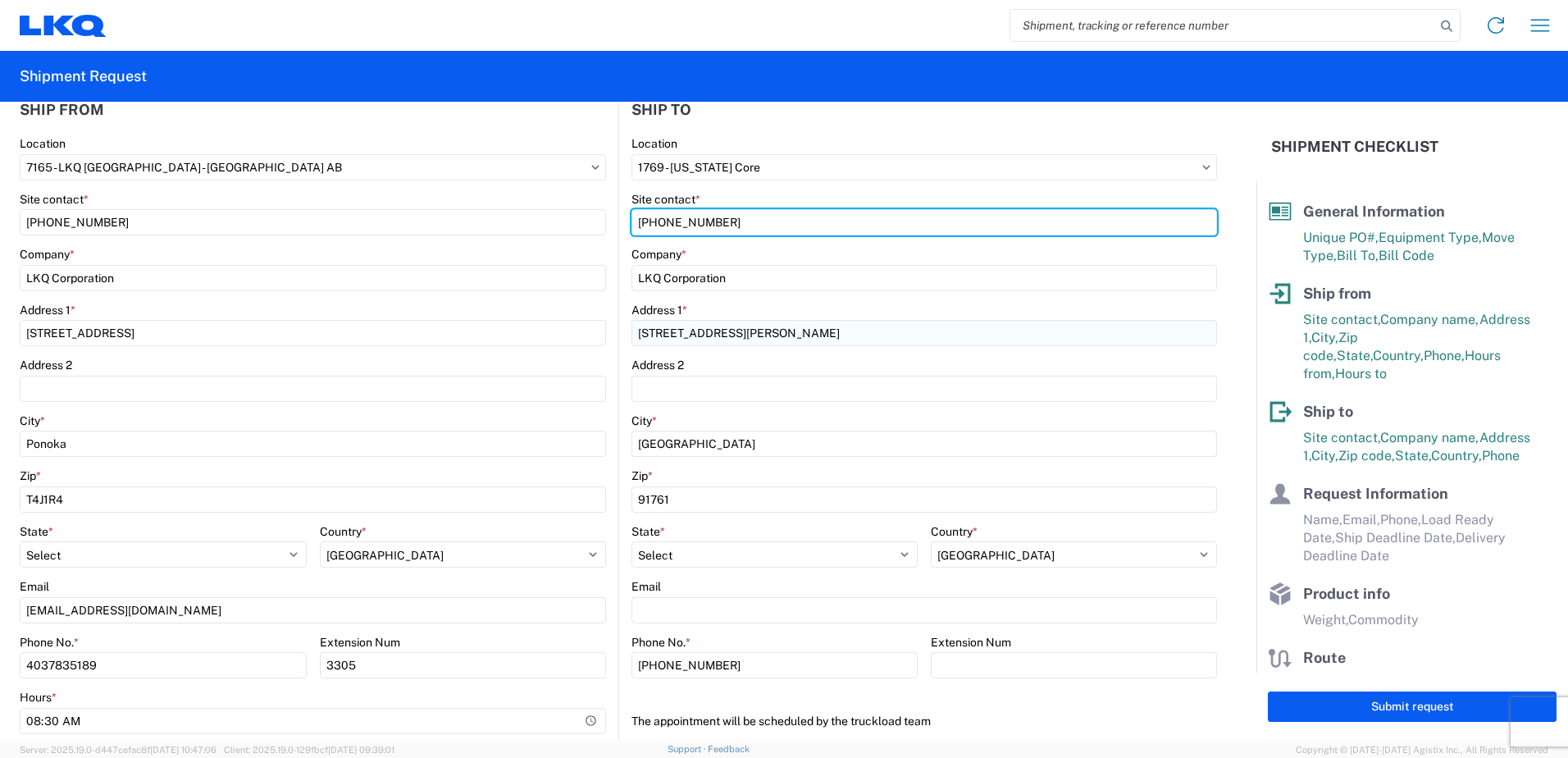
scroll to position [246, 0]
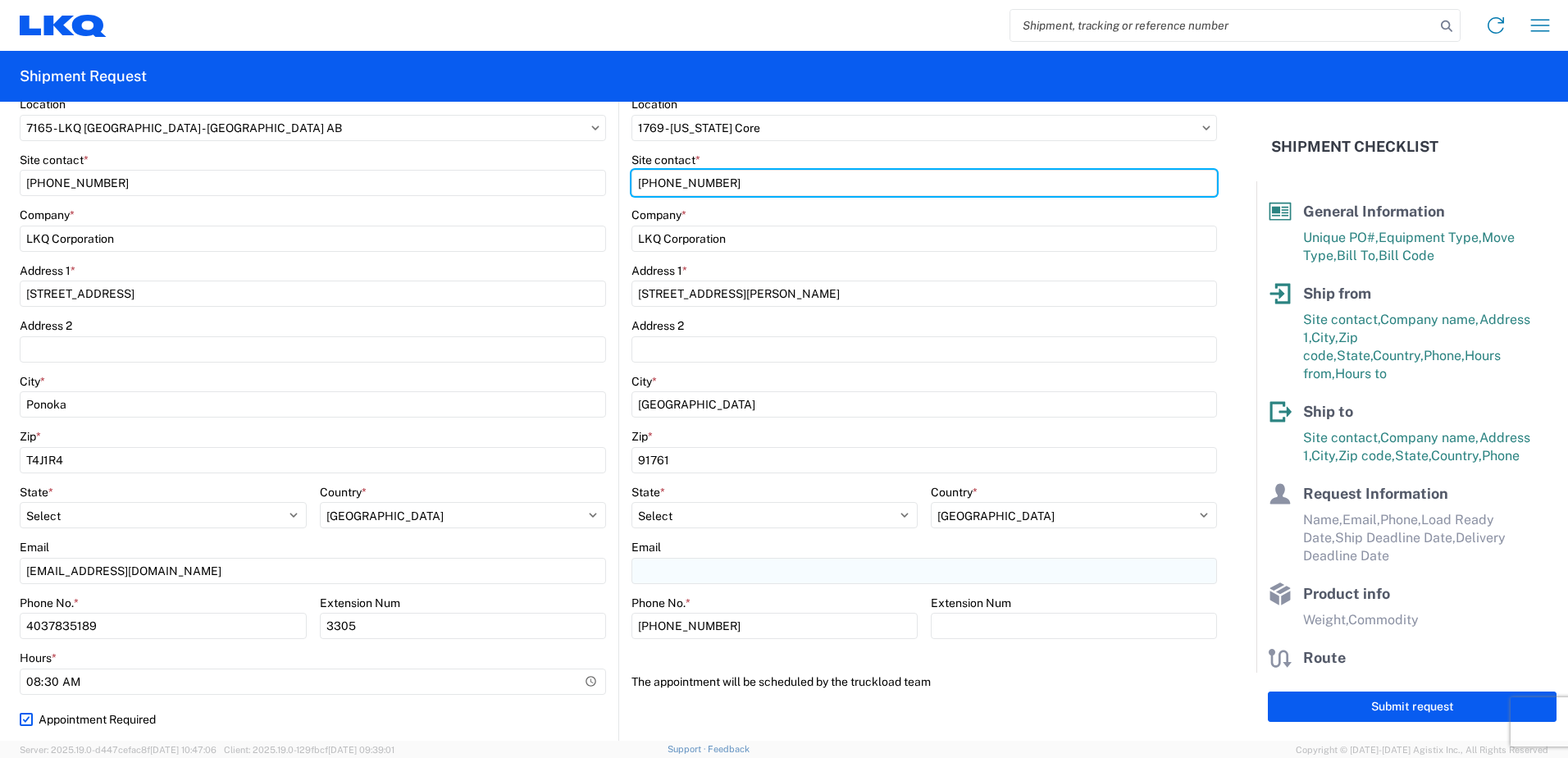
type input "[PHONE_NUMBER]"
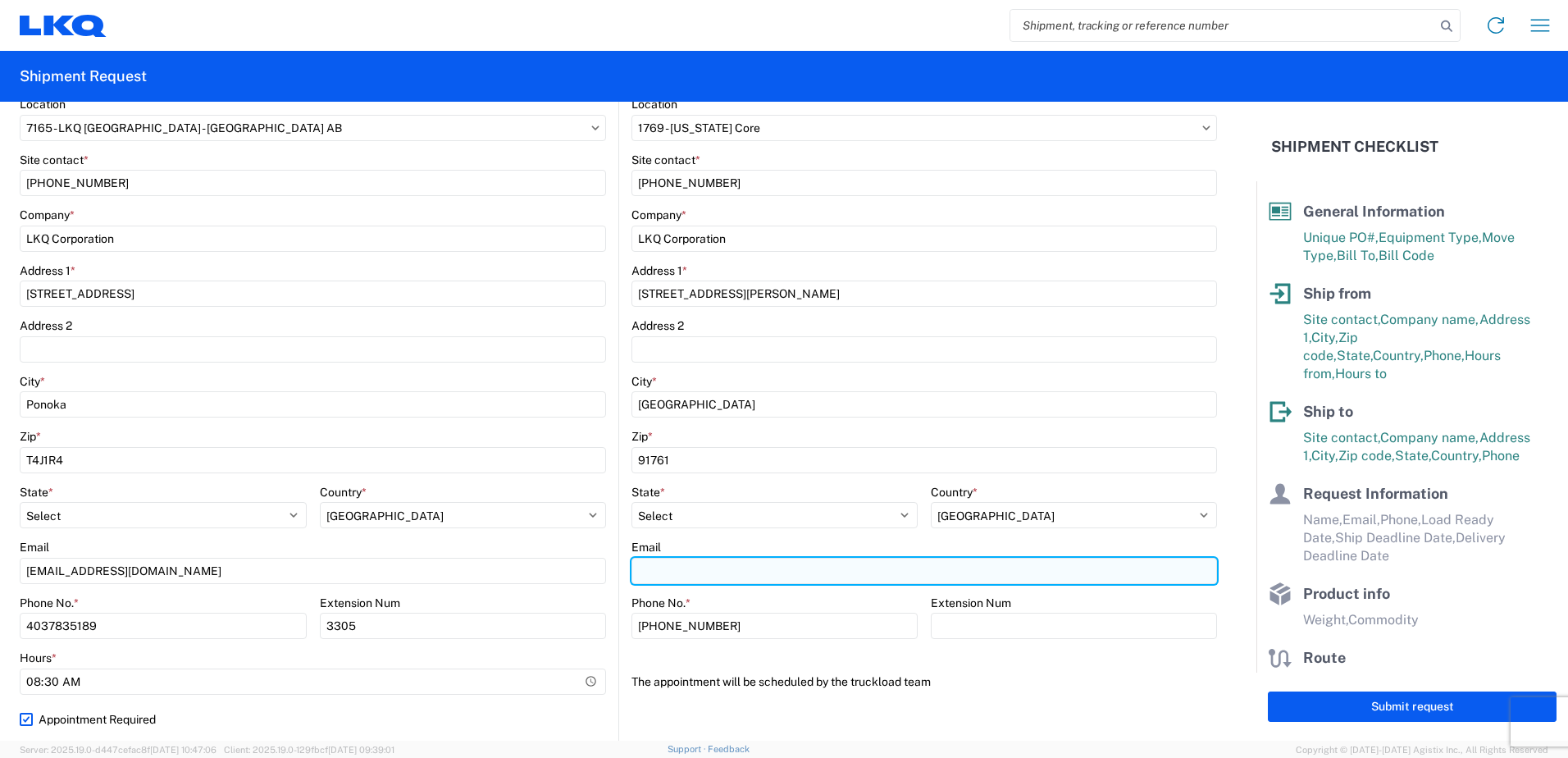
click at [681, 575] on input "Email" at bounding box center [925, 571] width 586 height 26
type input "[EMAIL_ADDRESS][DOMAIN_NAME]"
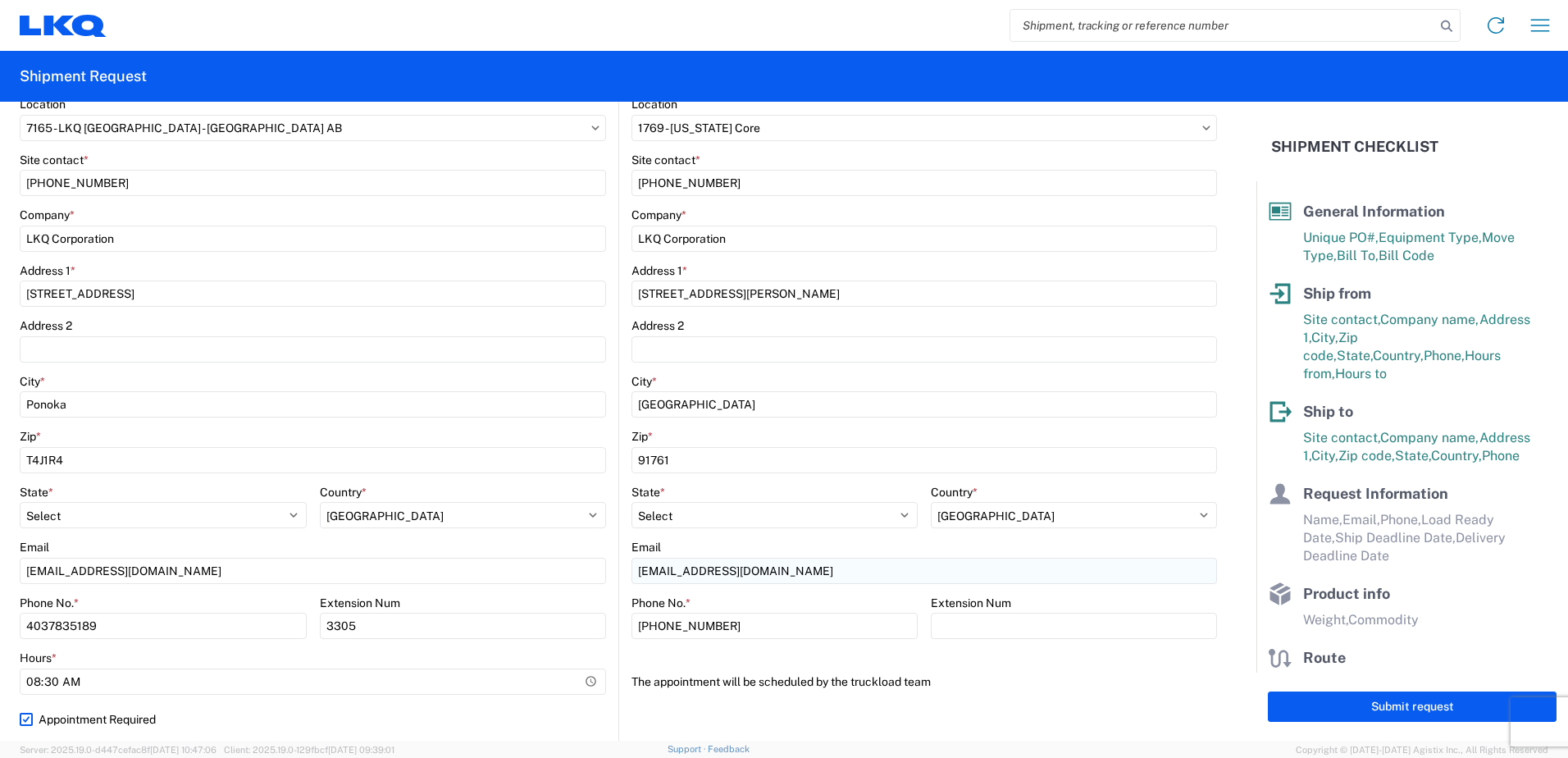
type input "[PERSON_NAME]"
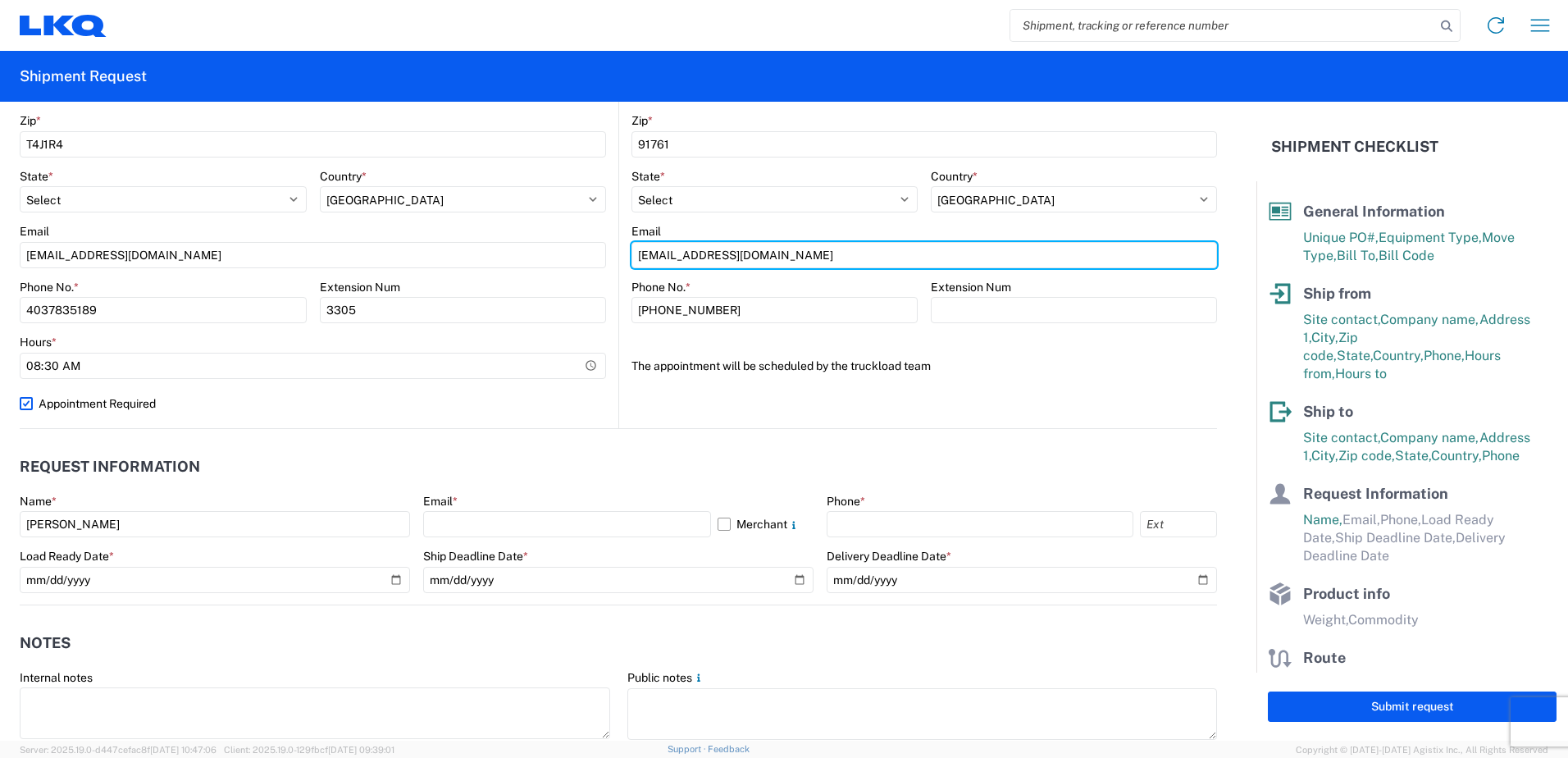
scroll to position [574, 0]
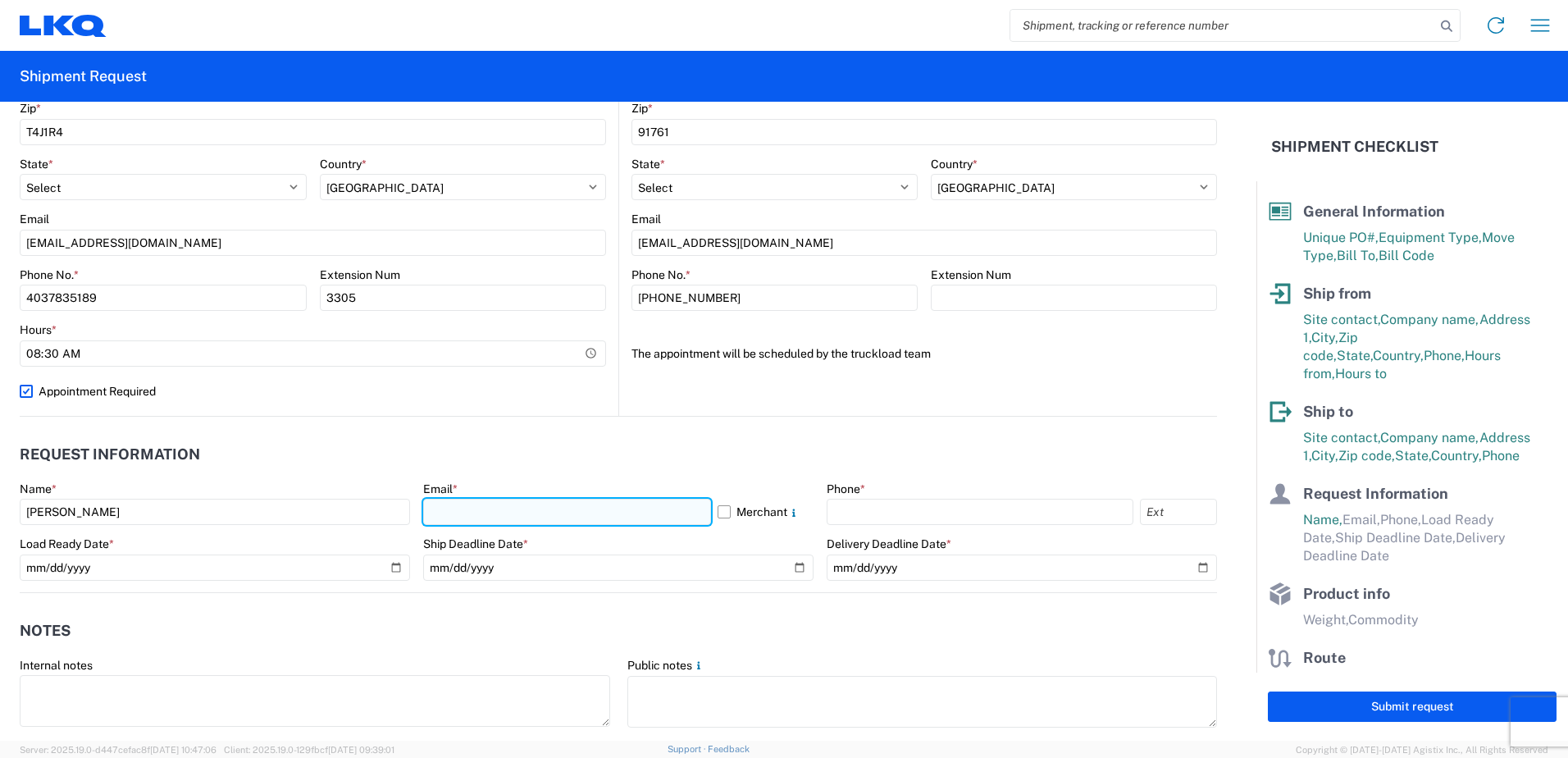
click at [479, 512] on input "text" at bounding box center [567, 512] width 288 height 26
type input "[EMAIL_ADDRESS][DOMAIN_NAME]"
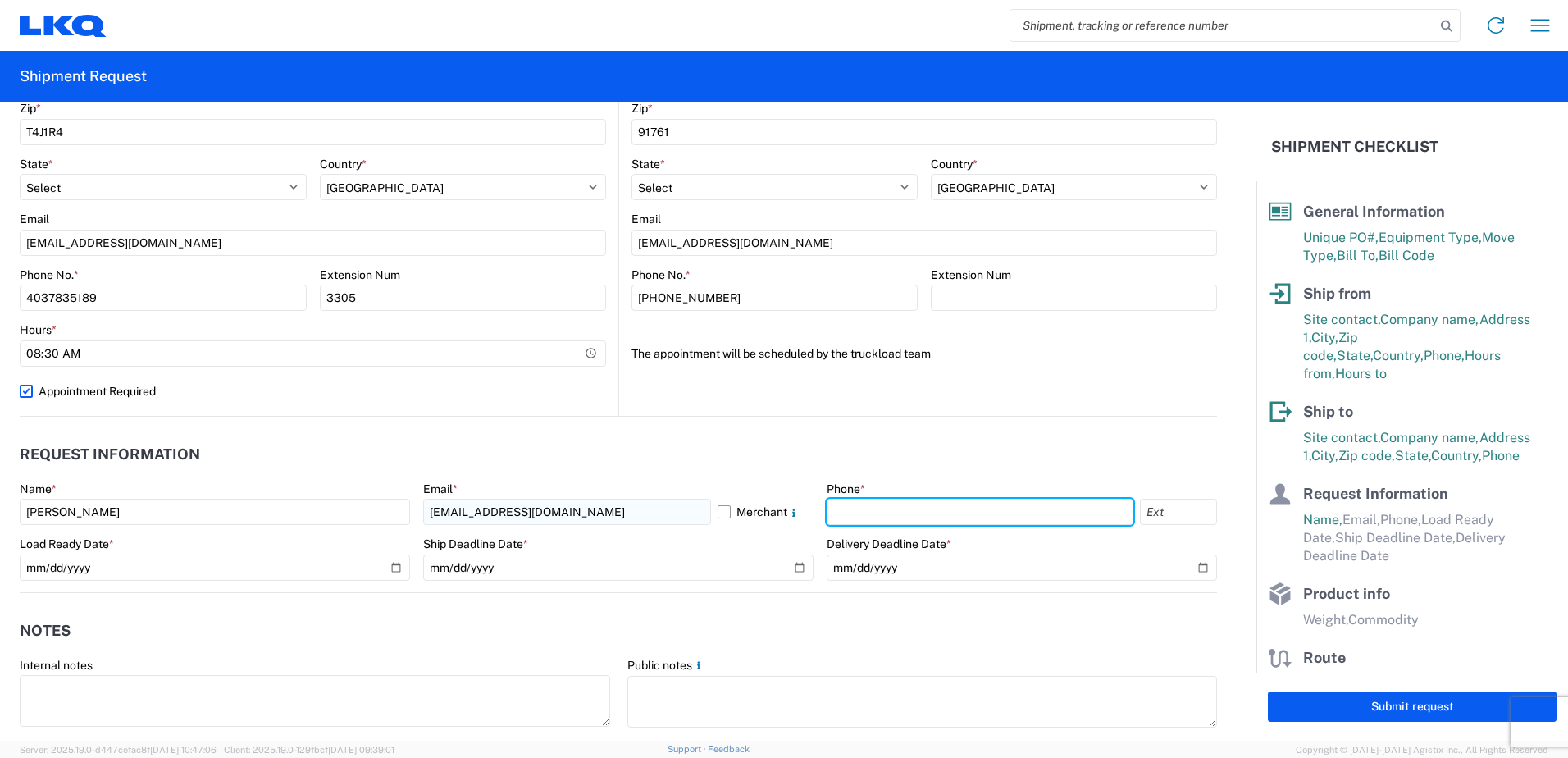
type input "4037835189"
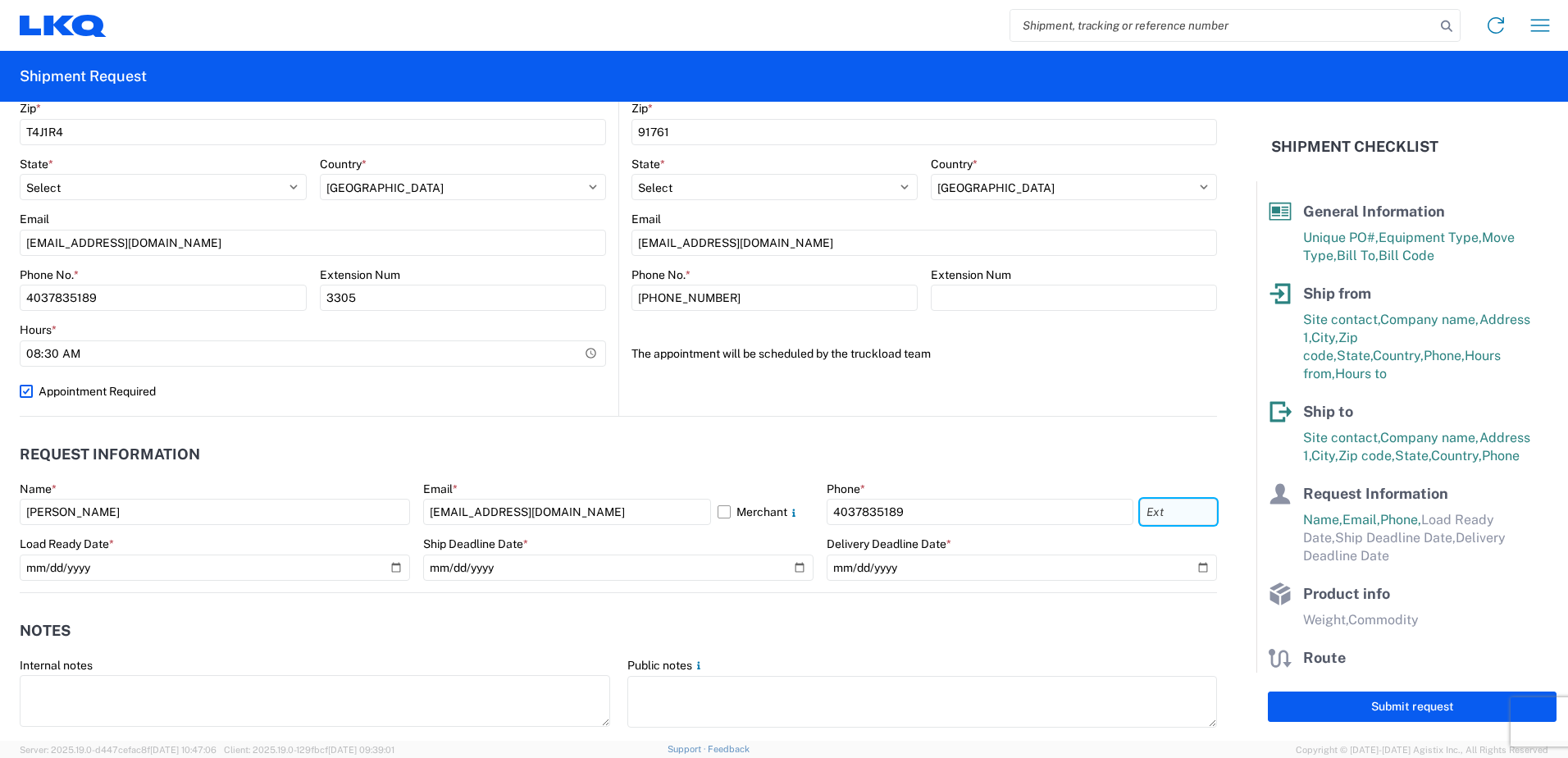
click at [1152, 517] on input "text" at bounding box center [1178, 512] width 77 height 26
type input "3305"
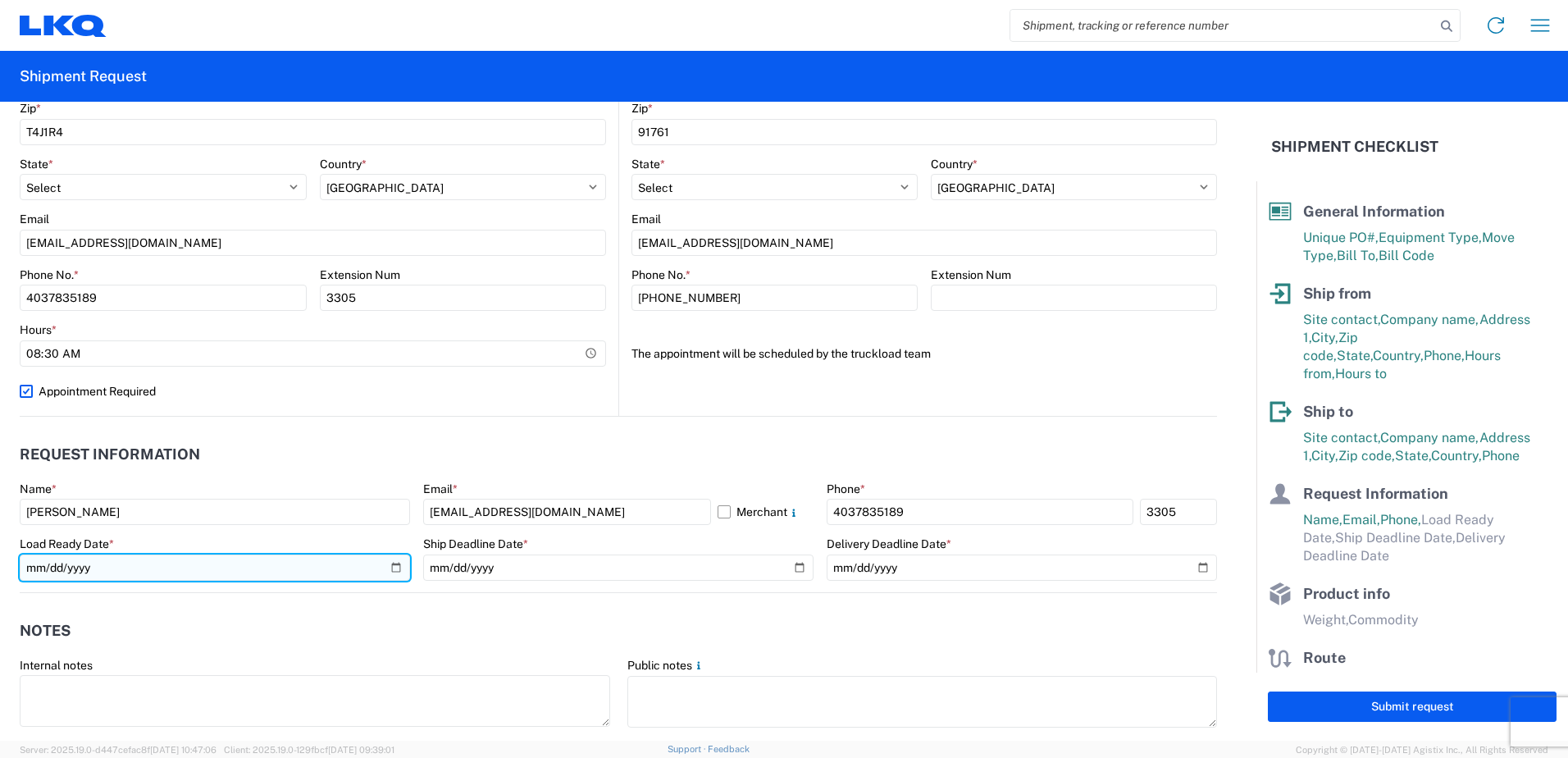
click at [395, 568] on input "date" at bounding box center [215, 568] width 391 height 26
type input "[DATE]"
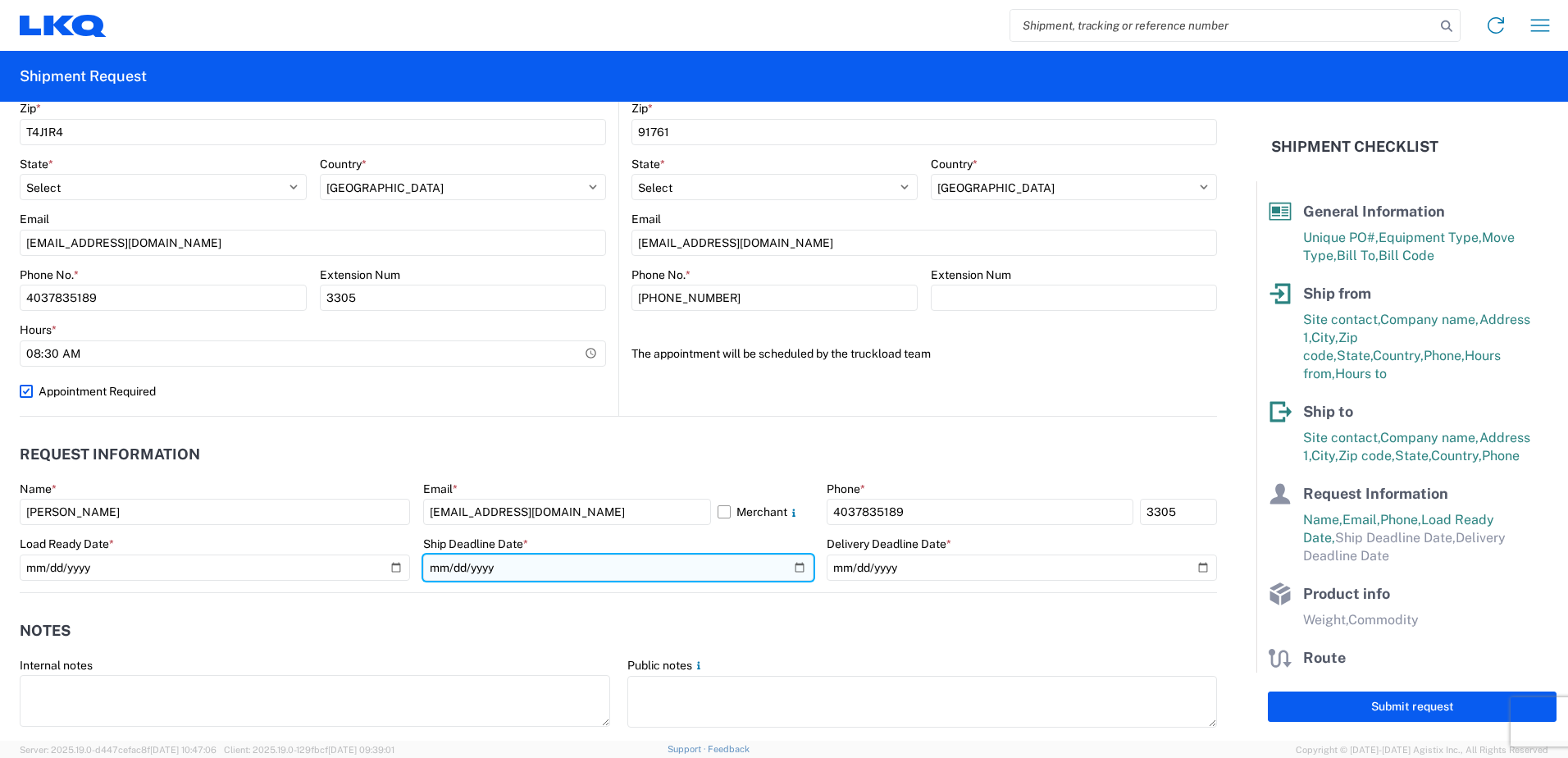
click at [788, 567] on input "date" at bounding box center [619, 568] width 391 height 26
type input "[DATE]"
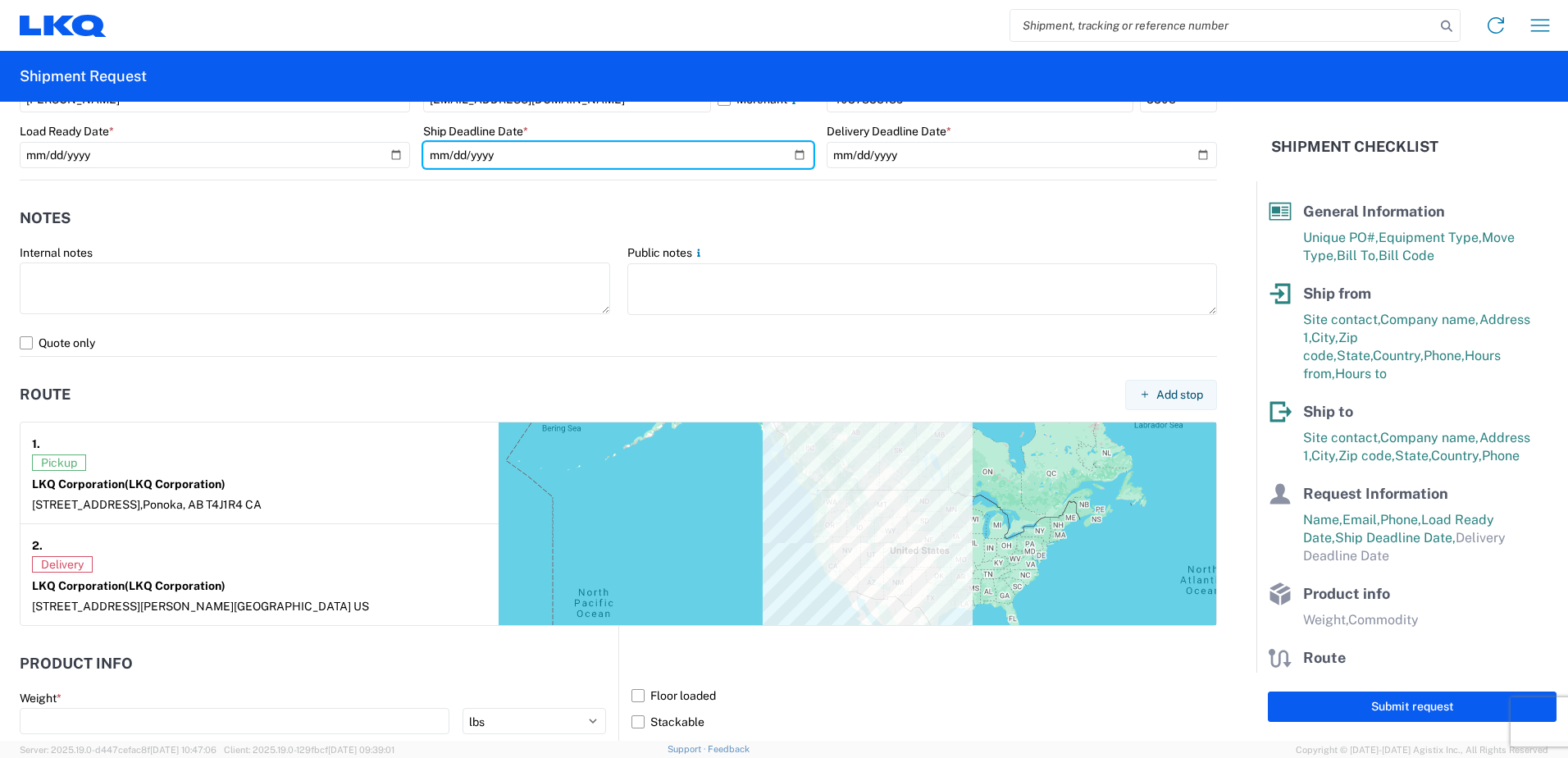
scroll to position [1149, 0]
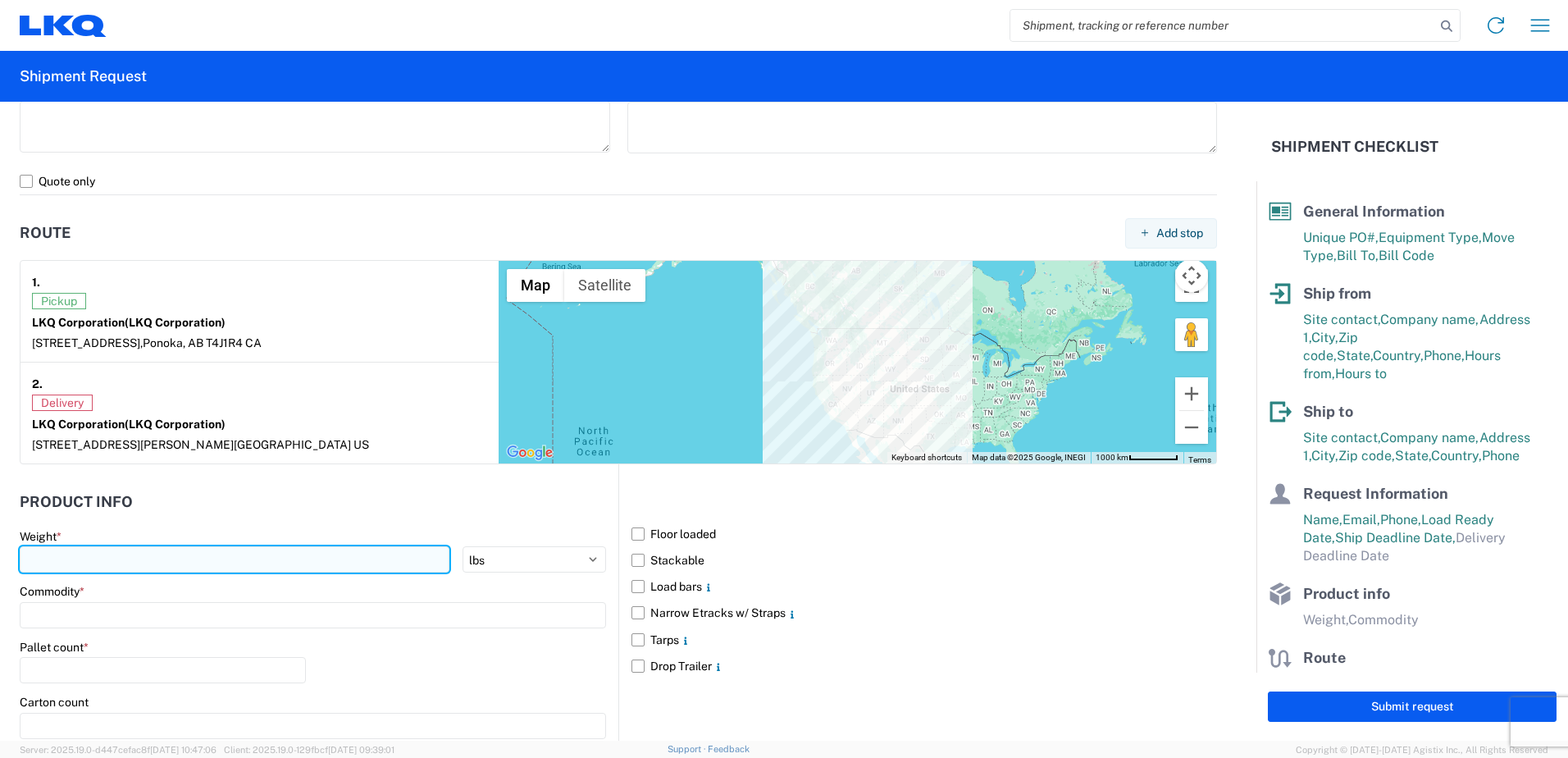
click at [256, 554] on input "number" at bounding box center [234, 560] width 430 height 26
type input "35110"
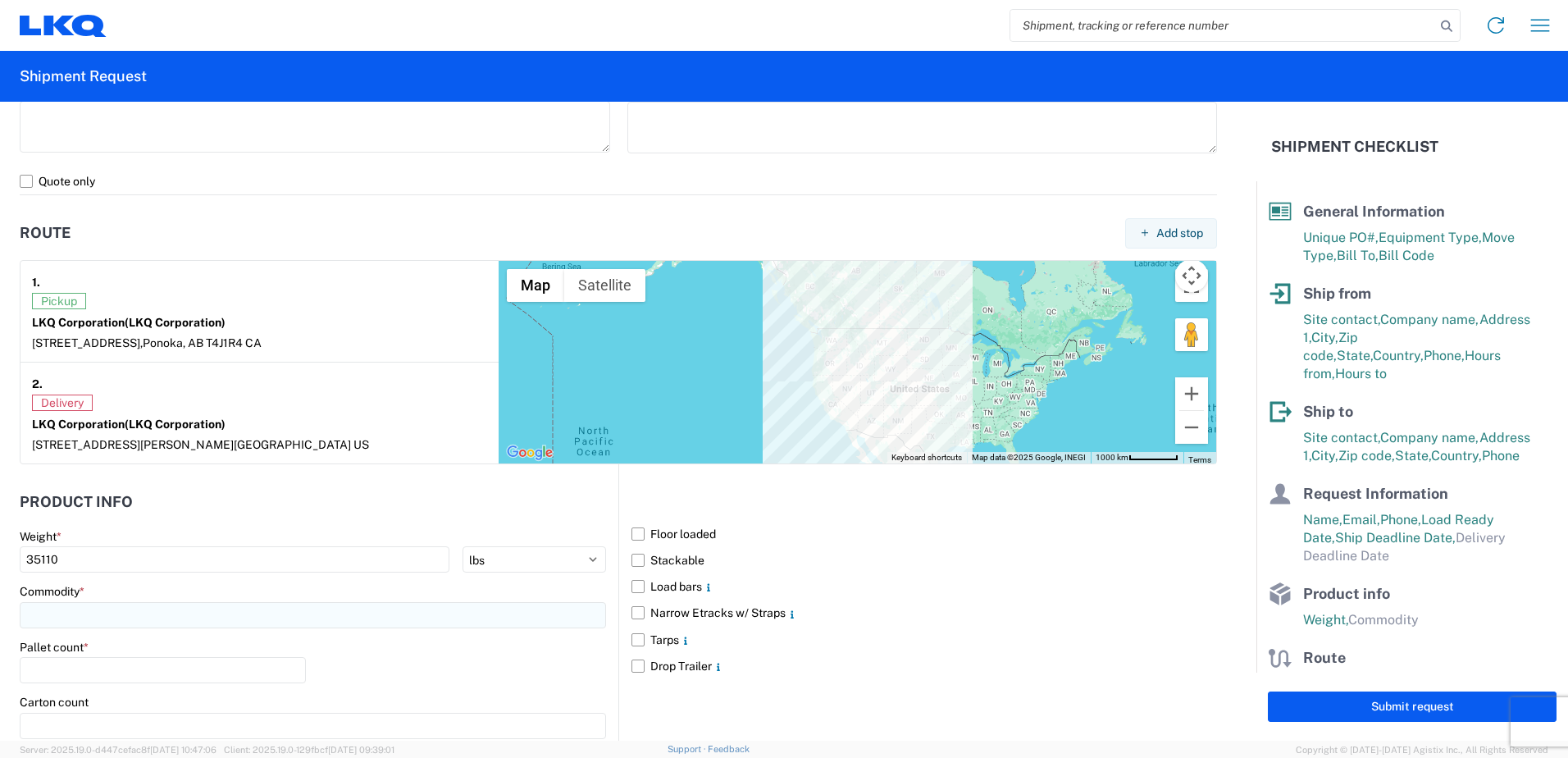
click at [225, 613] on input at bounding box center [313, 615] width 586 height 26
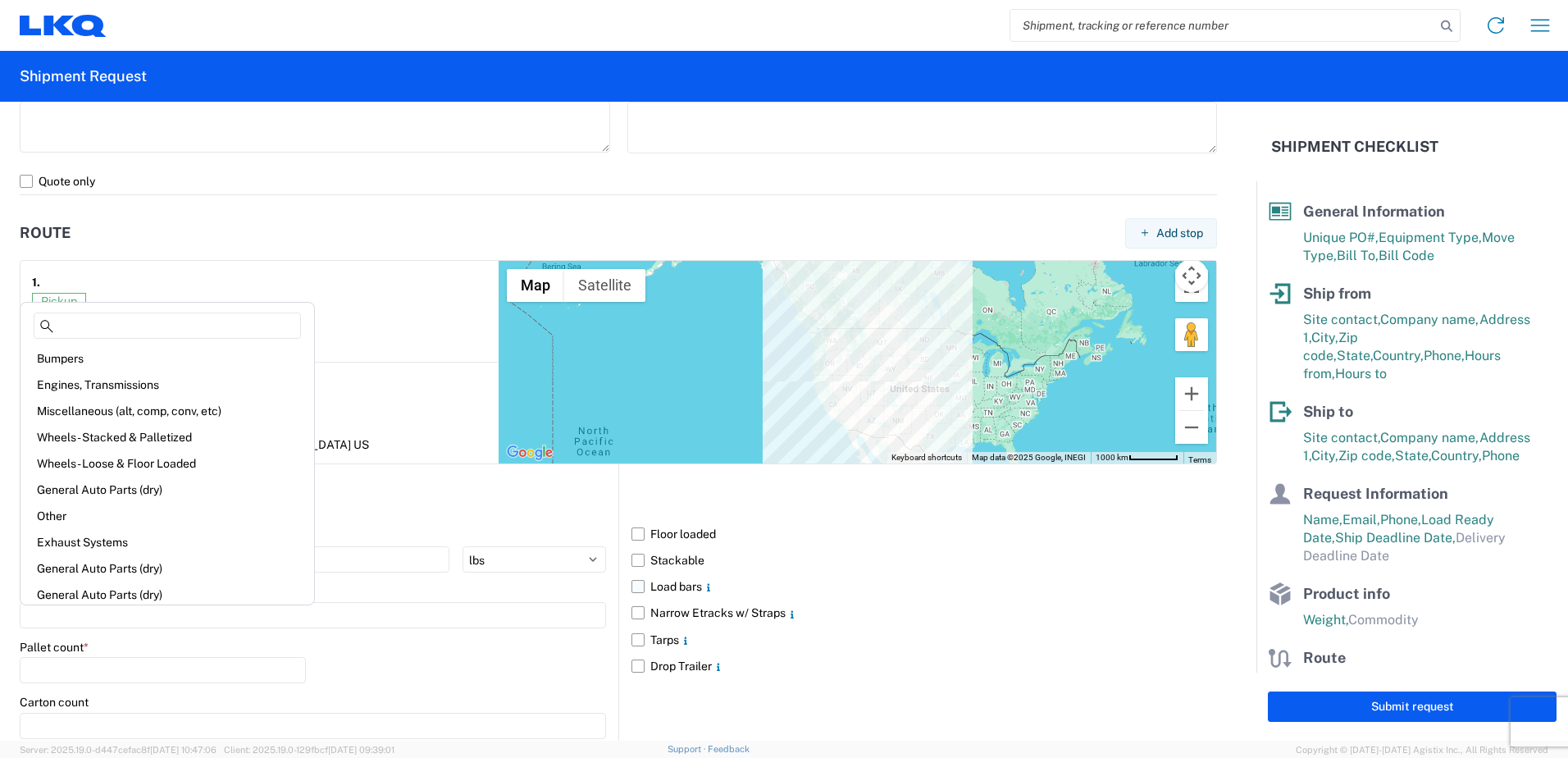
click at [634, 586] on label "Load bars" at bounding box center [925, 586] width 586 height 26
click at [0, 0] on input "Load bars" at bounding box center [0, 0] width 0 height 0
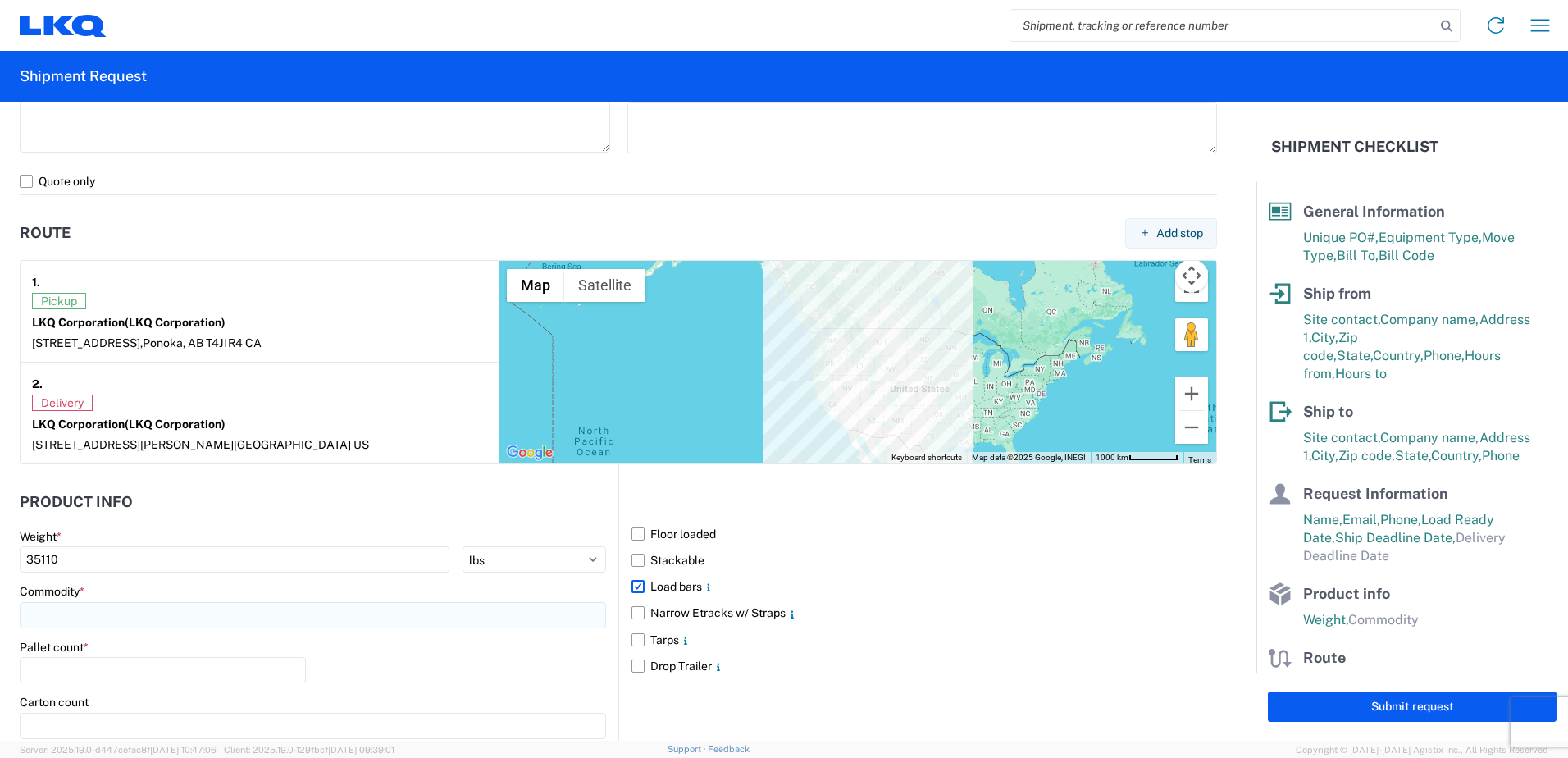
click at [95, 618] on input at bounding box center [313, 615] width 586 height 26
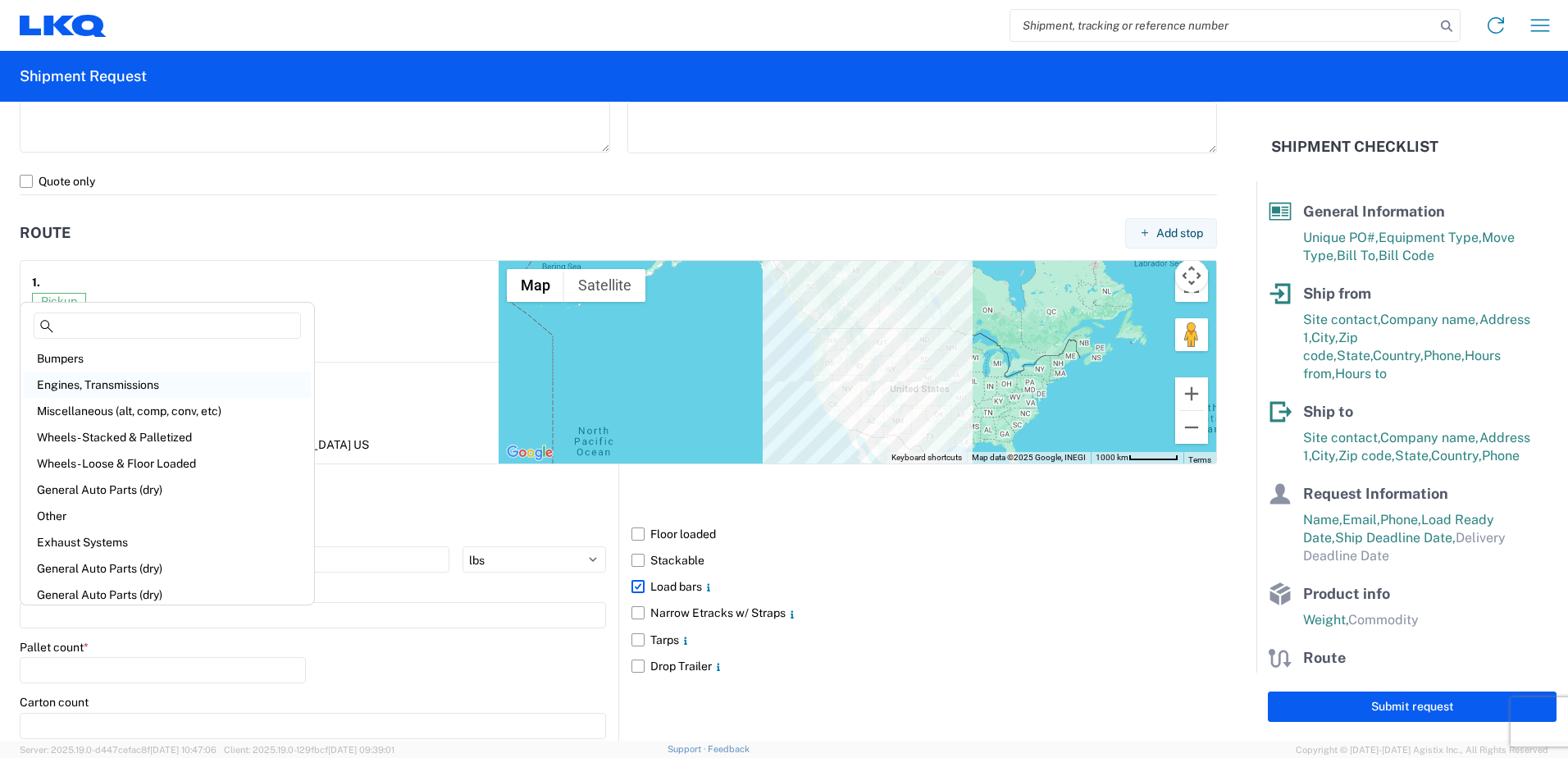
click at [117, 385] on div "Engines, Transmissions" at bounding box center [167, 385] width 287 height 26
type input "Engines, Transmissions"
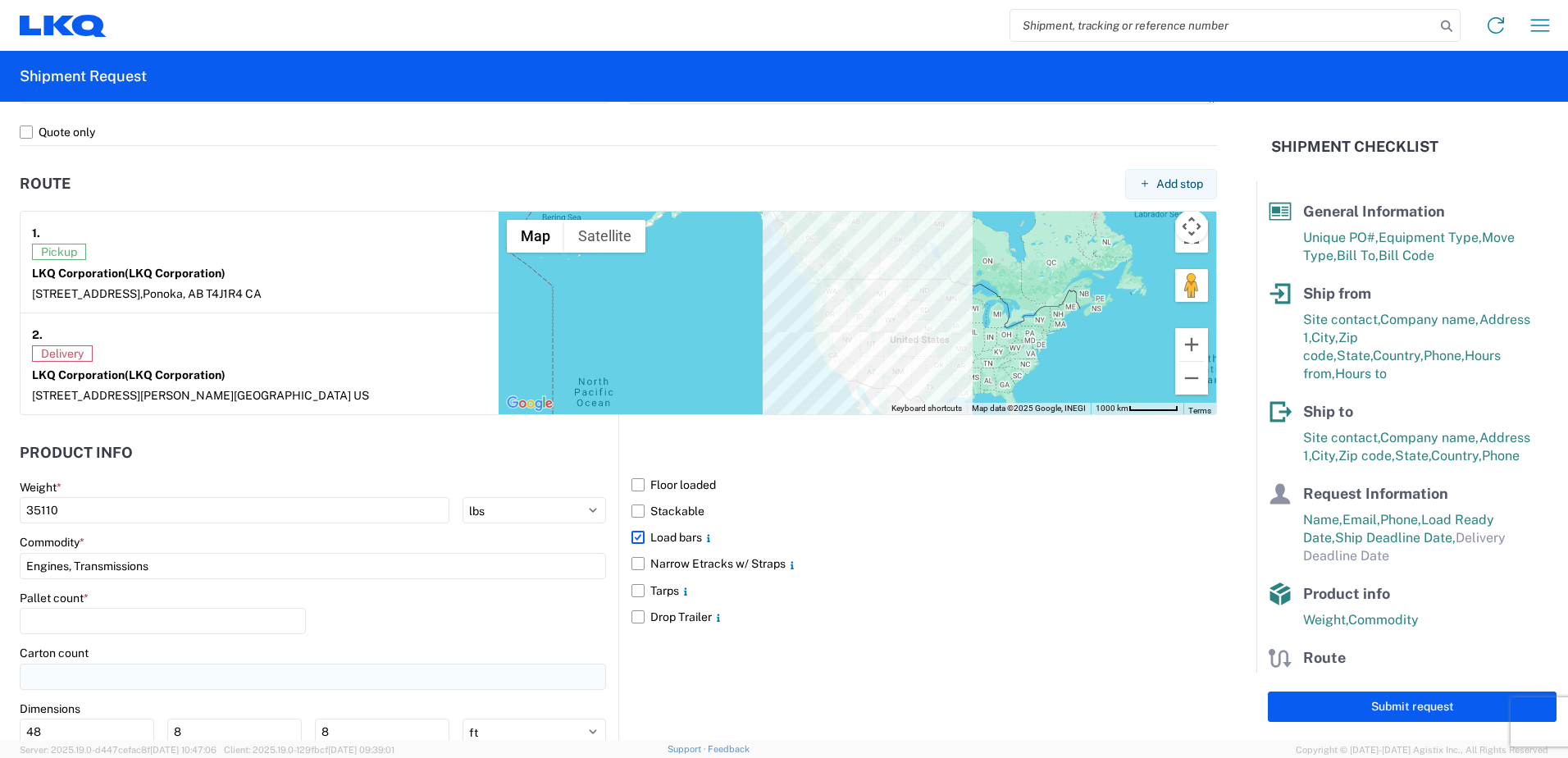
scroll to position [1328, 0]
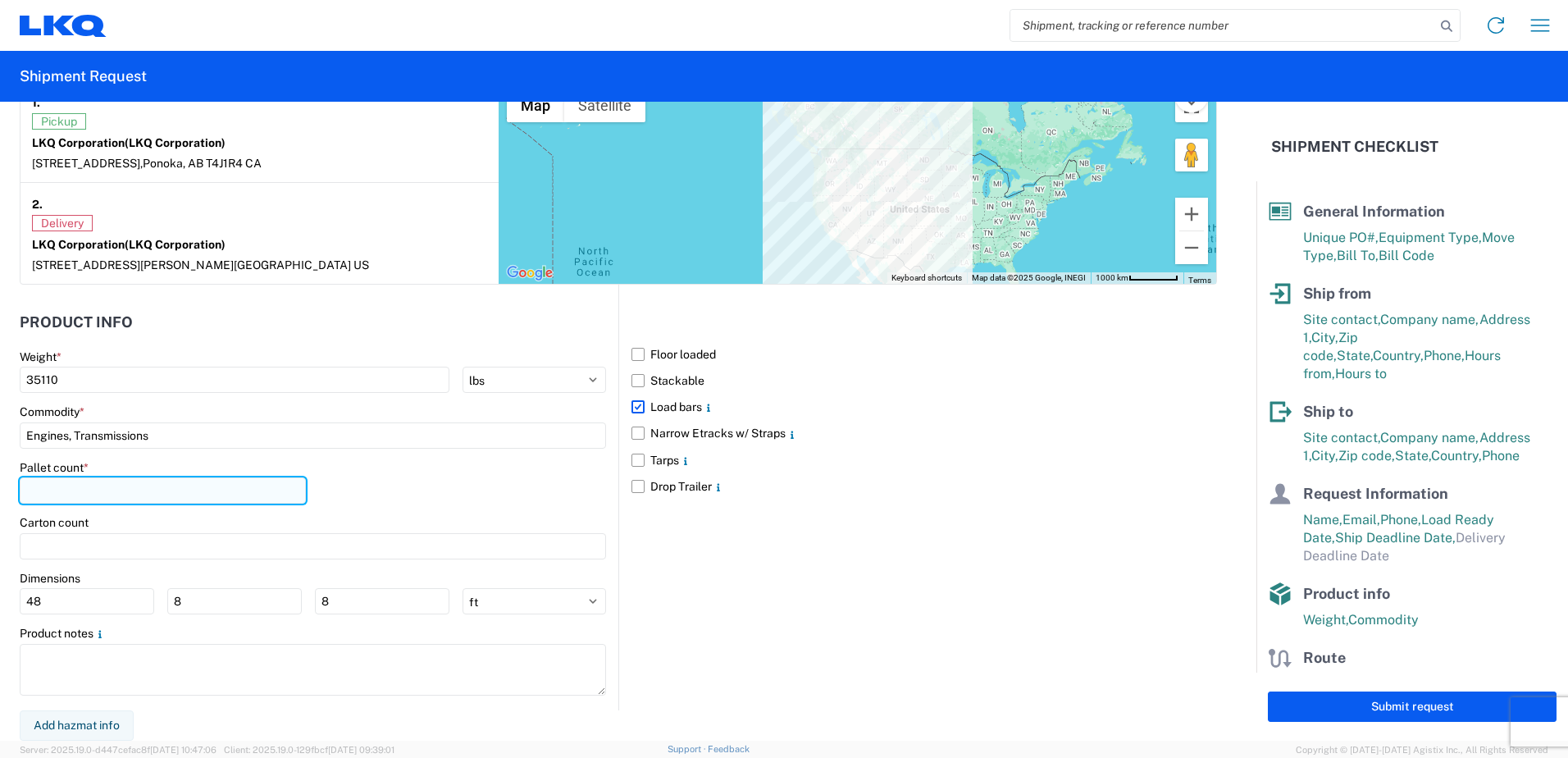
drag, startPoint x: 81, startPoint y: 493, endPoint x: 90, endPoint y: 489, distance: 9.8
click at [88, 489] on input "number" at bounding box center [162, 491] width 286 height 26
type input "26"
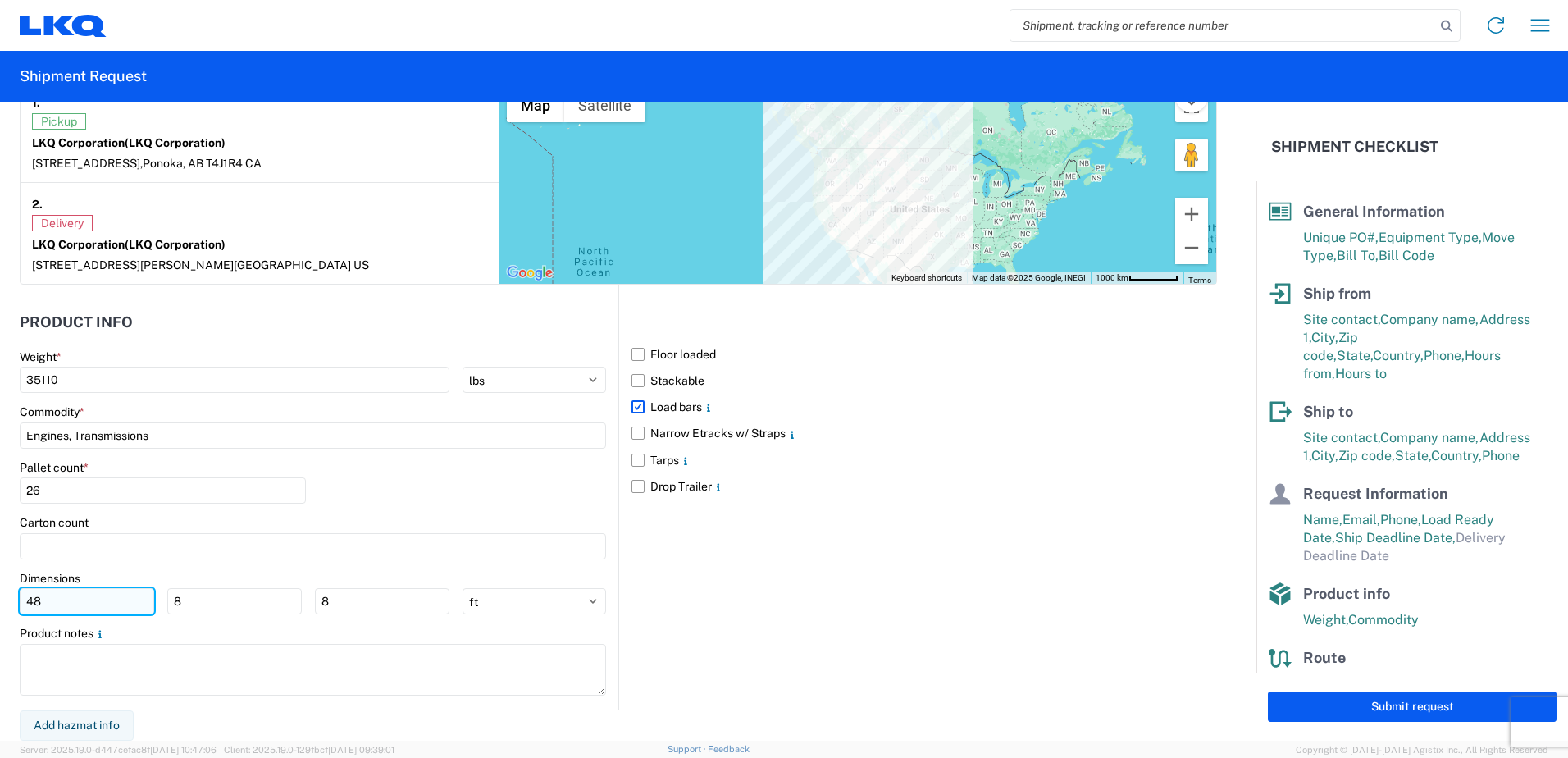
click at [38, 604] on input "48" at bounding box center [87, 601] width 135 height 26
type input "4"
type input "53"
click at [178, 601] on input "8" at bounding box center [234, 601] width 135 height 26
type input "0"
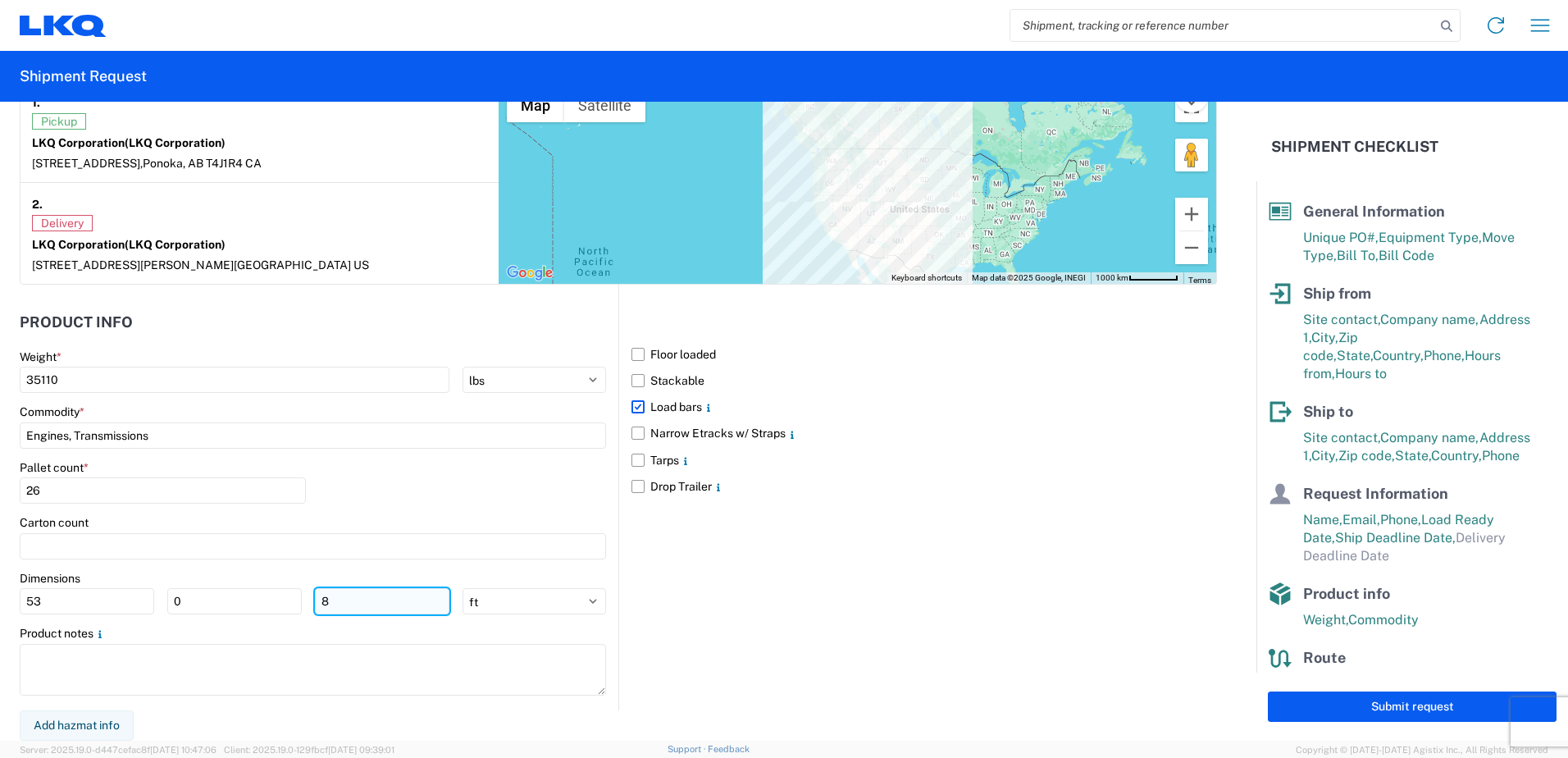
click at [322, 601] on input "8" at bounding box center [382, 601] width 135 height 26
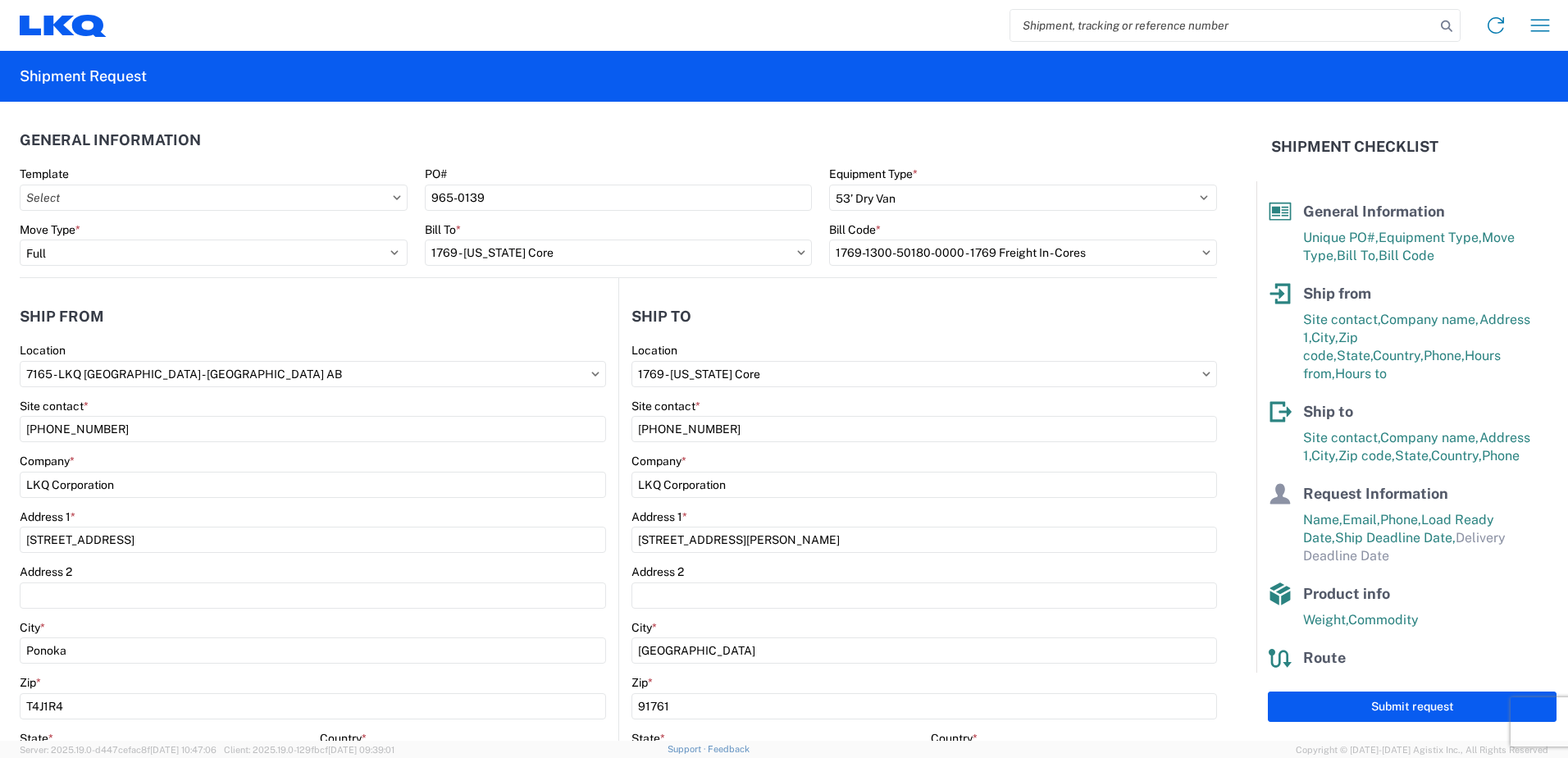
scroll to position [410, 0]
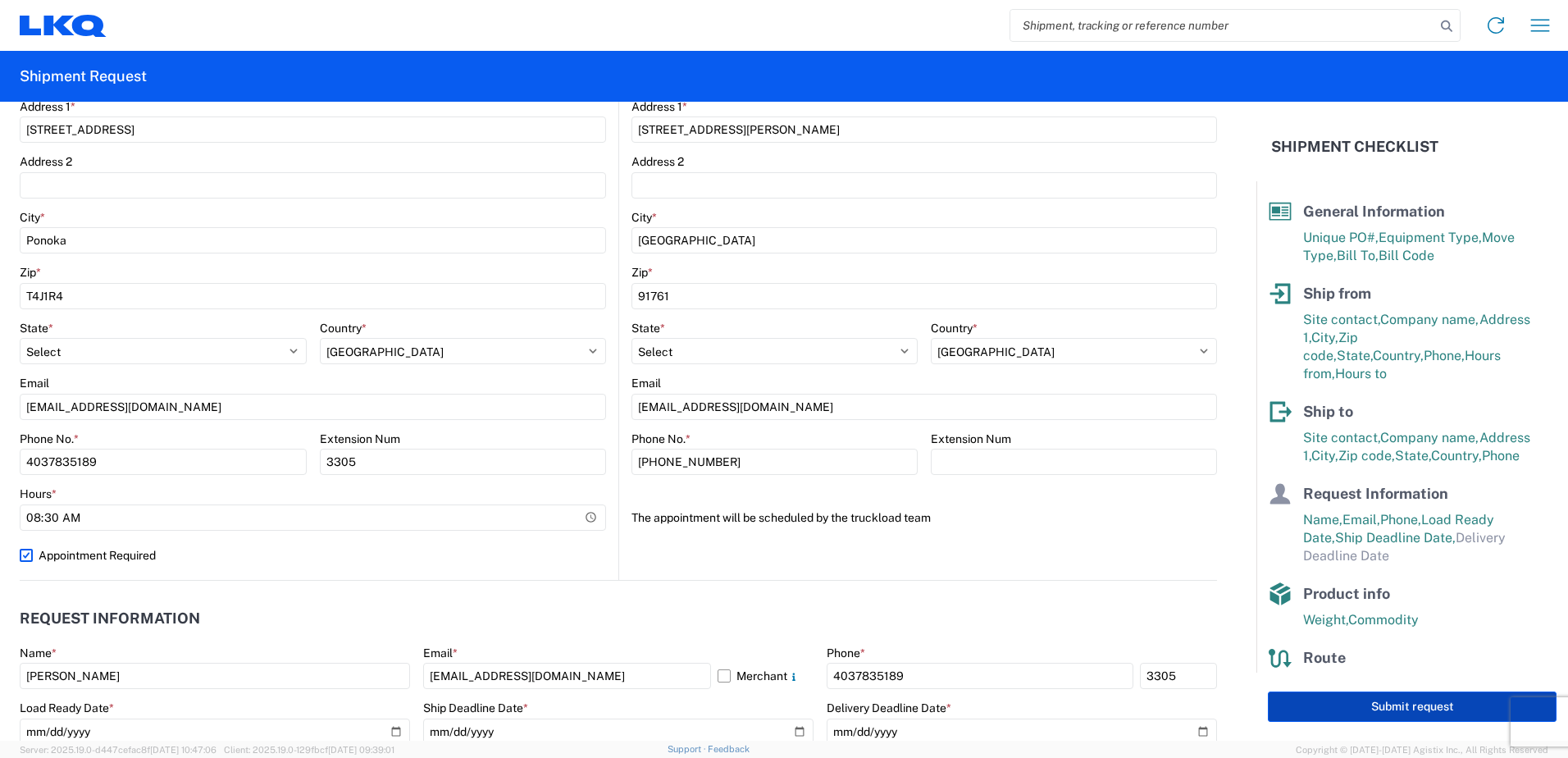
type input "0"
click at [1396, 708] on button "Submit request" at bounding box center [1412, 707] width 289 height 30
select select "US"
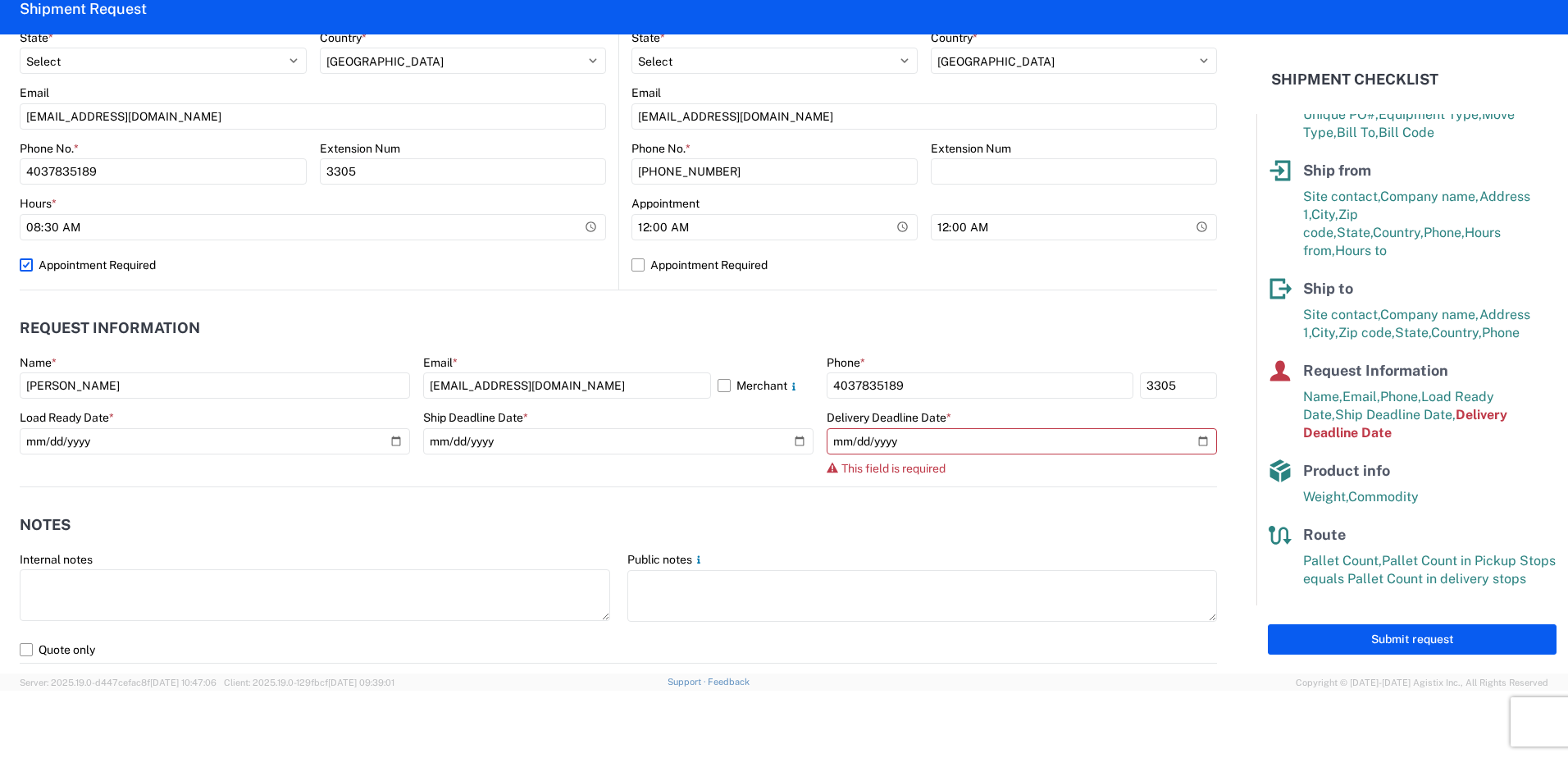
scroll to position [656, 0]
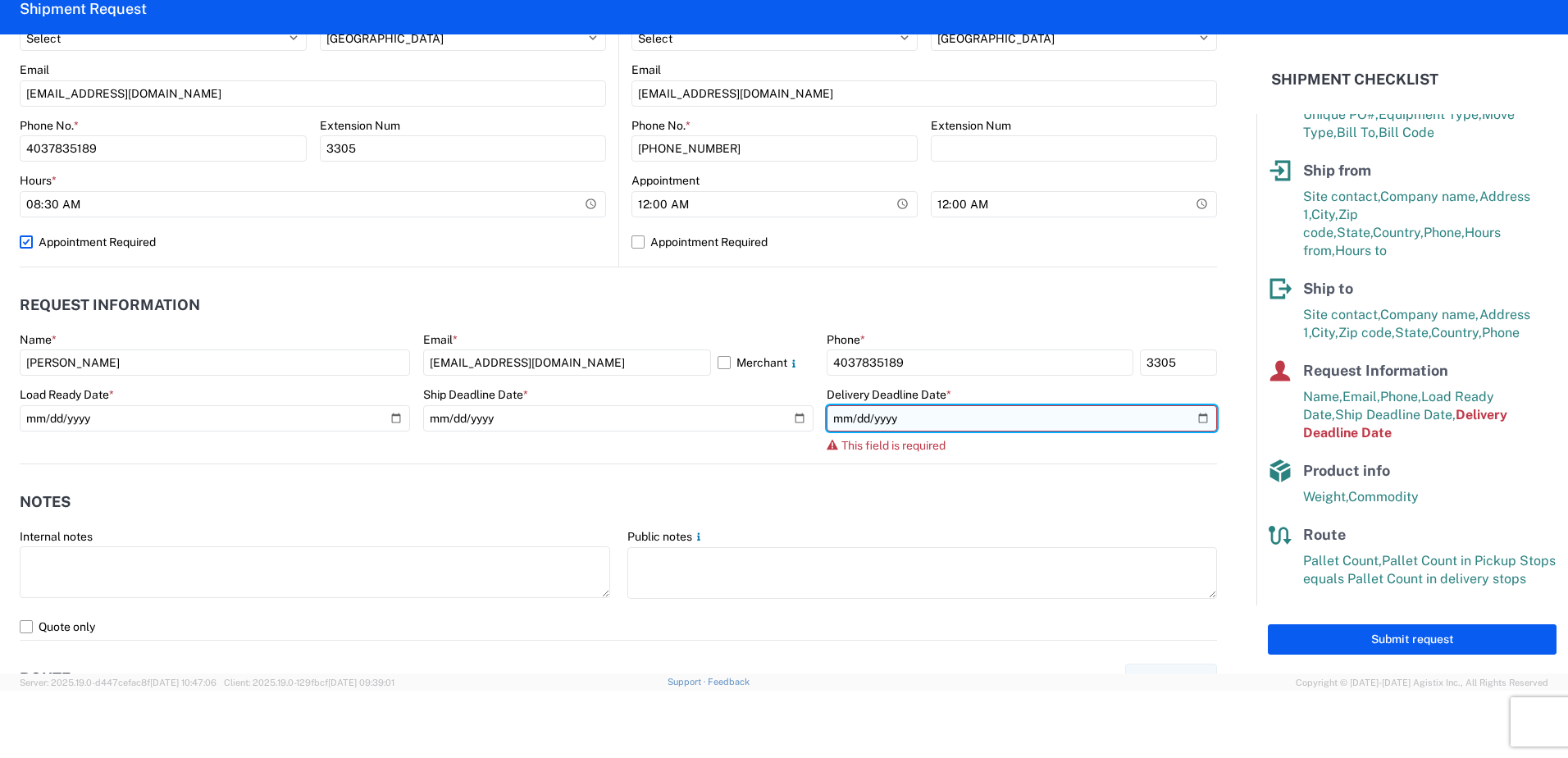
click at [911, 419] on input "date" at bounding box center [1022, 418] width 391 height 26
click at [1187, 416] on input "date" at bounding box center [1022, 418] width 391 height 26
type input "[DATE]"
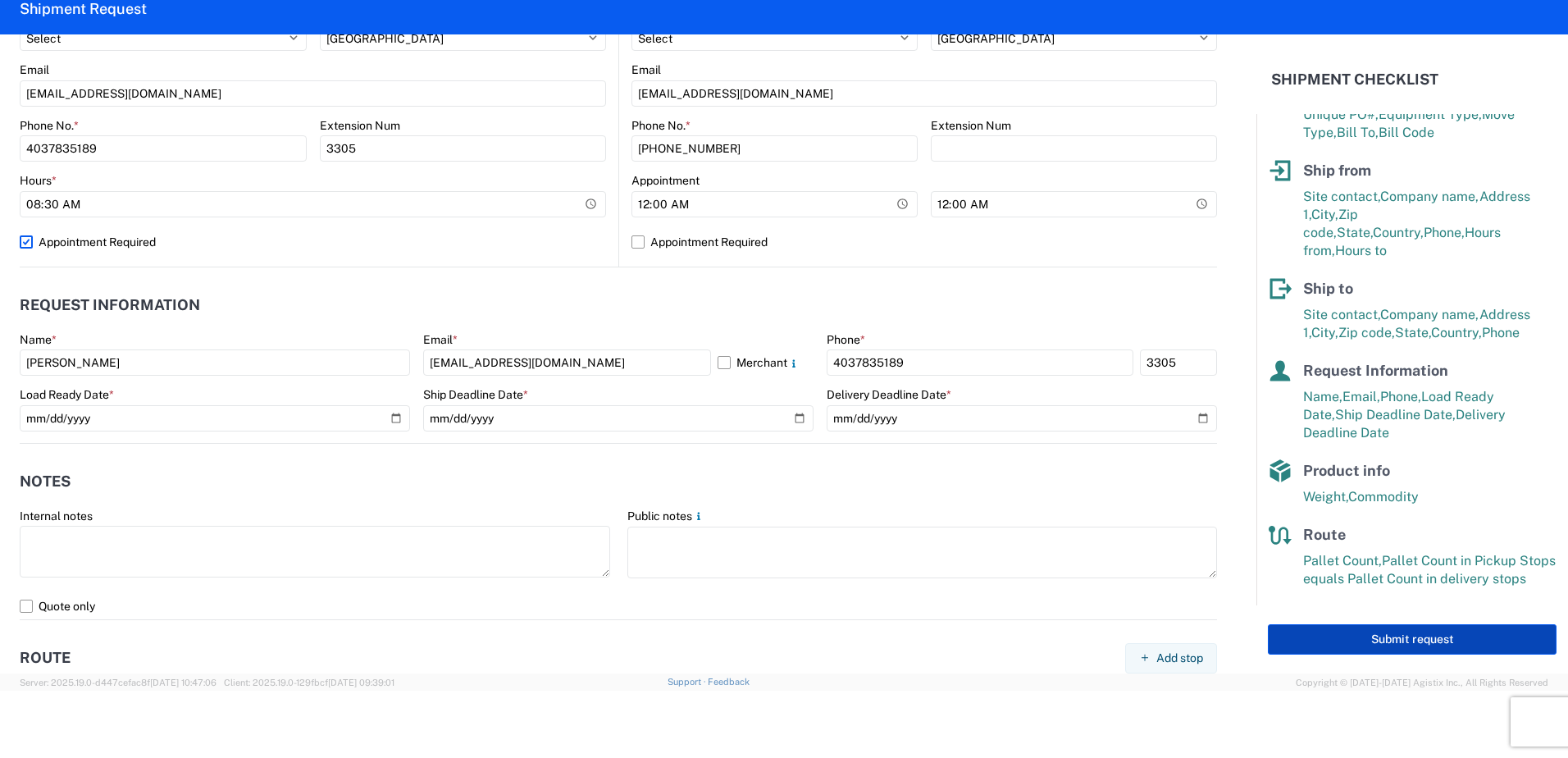
click at [1373, 632] on button "Submit request" at bounding box center [1412, 639] width 289 height 30
